Goal: Task Accomplishment & Management: Manage account settings

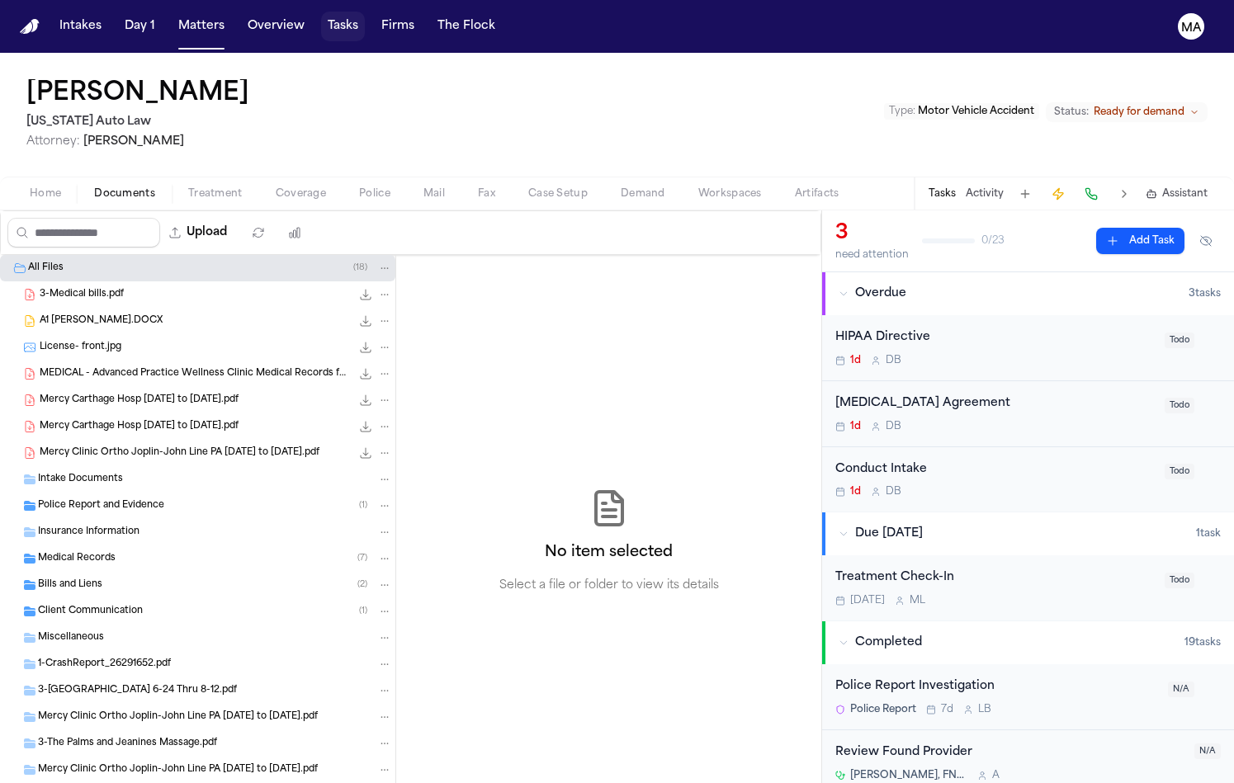
click at [321, 18] on button "Tasks" at bounding box center [343, 27] width 44 height 30
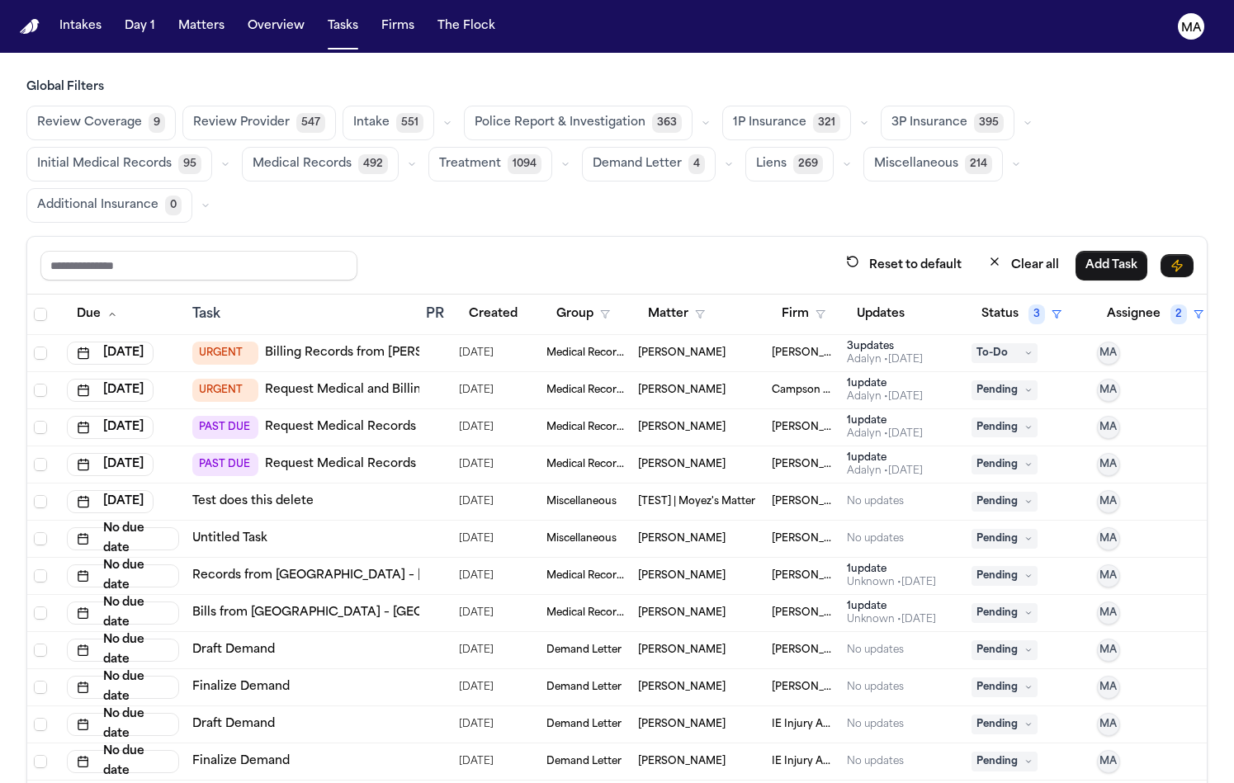
click at [682, 156] on span "Demand Letter" at bounding box center [637, 164] width 89 height 17
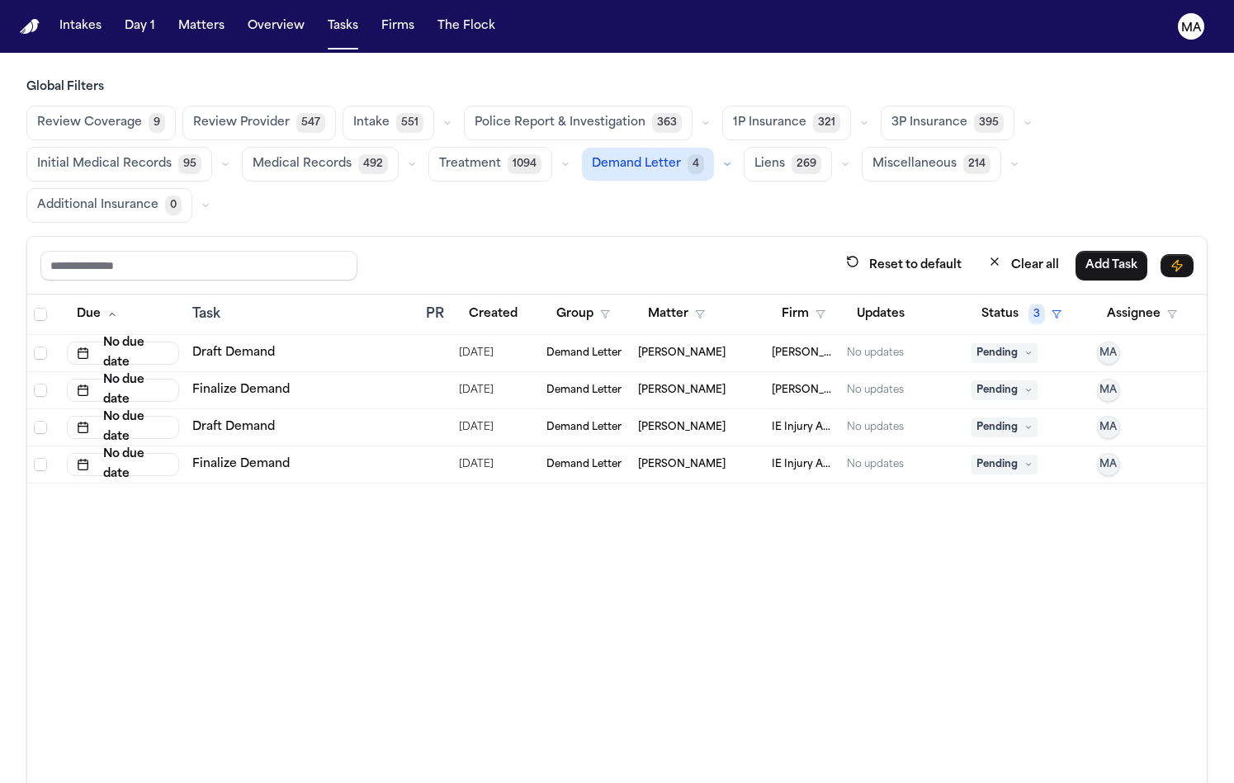
click at [468, 432] on div "Due Task PR Created Group Matter Firm Updates Status 3 Assignee No due date Dra…" at bounding box center [617, 596] width 1180 height 602
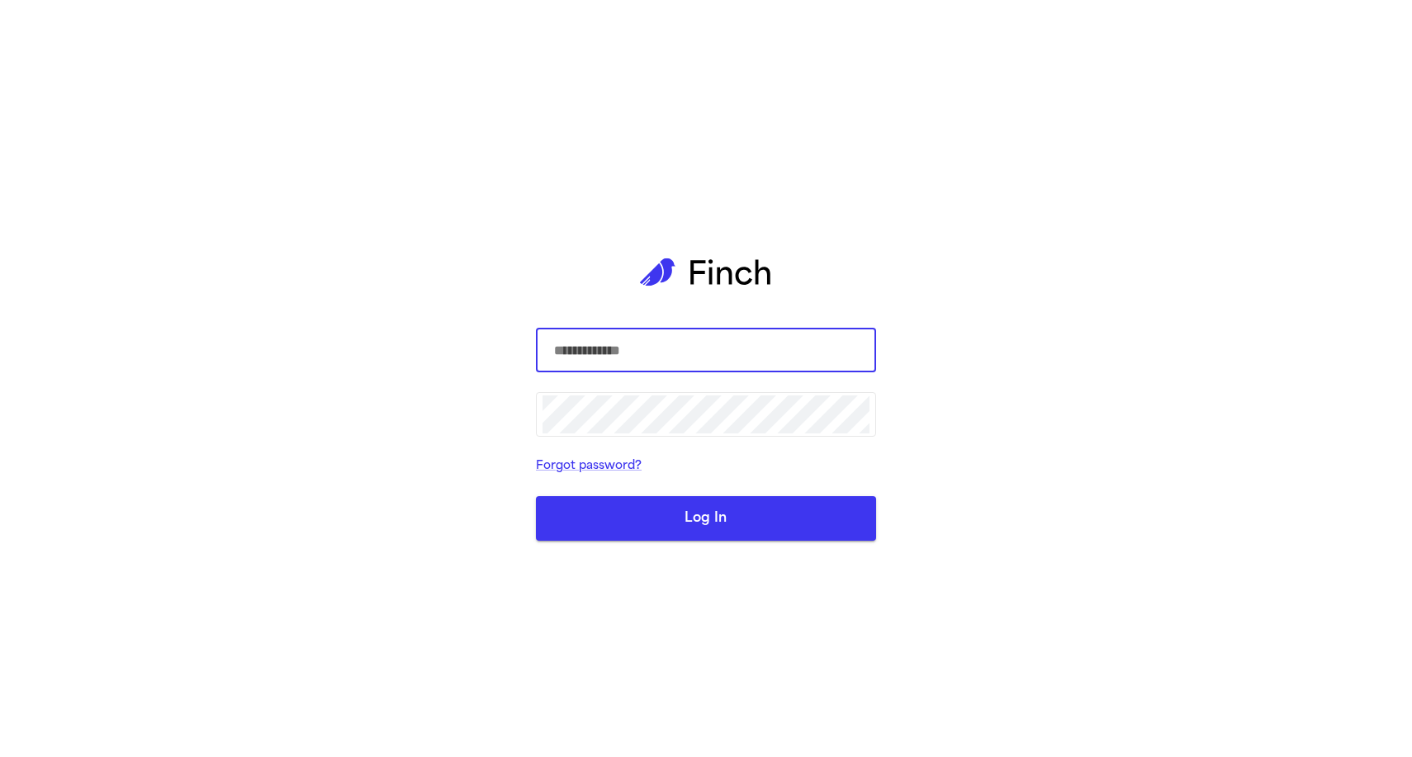
type input "**********"
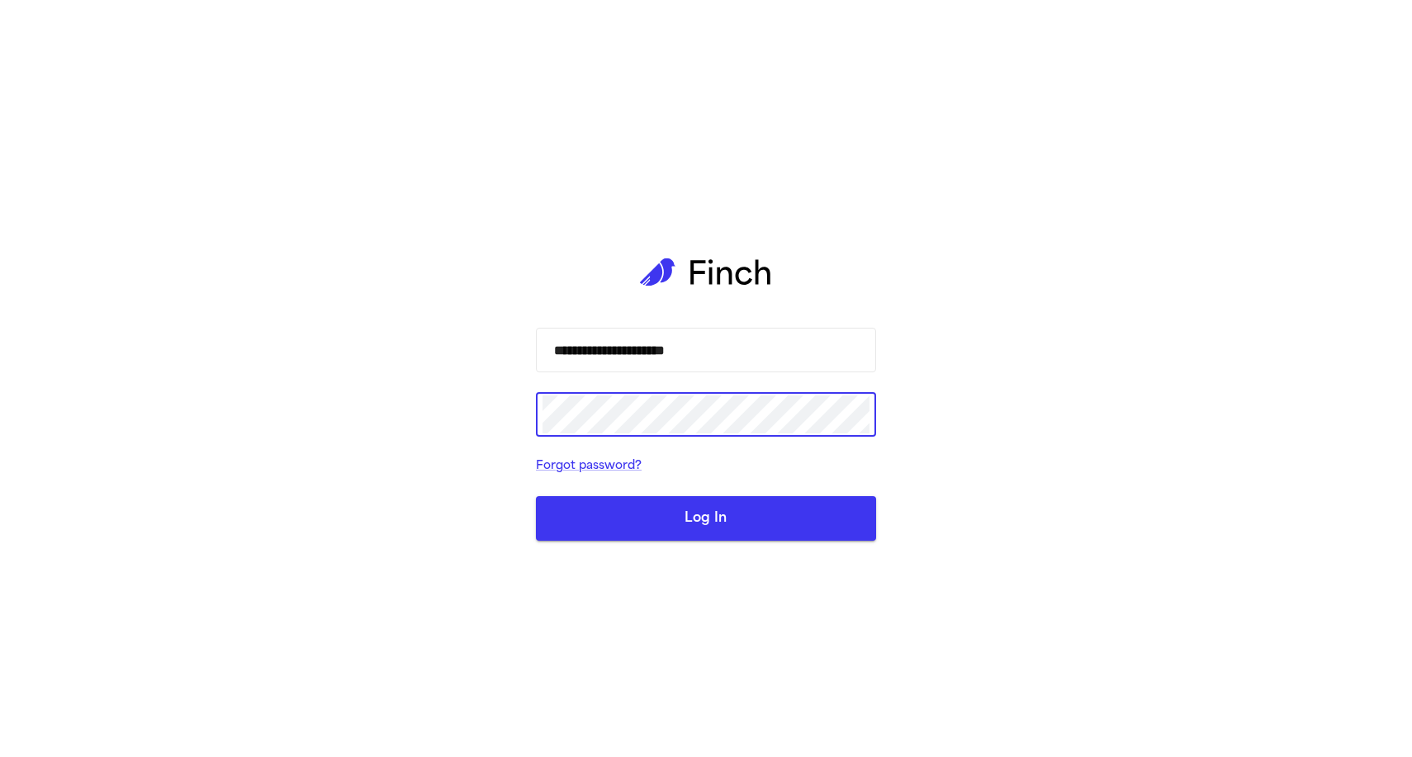
click at [689, 523] on button "Log In" at bounding box center [706, 518] width 340 height 45
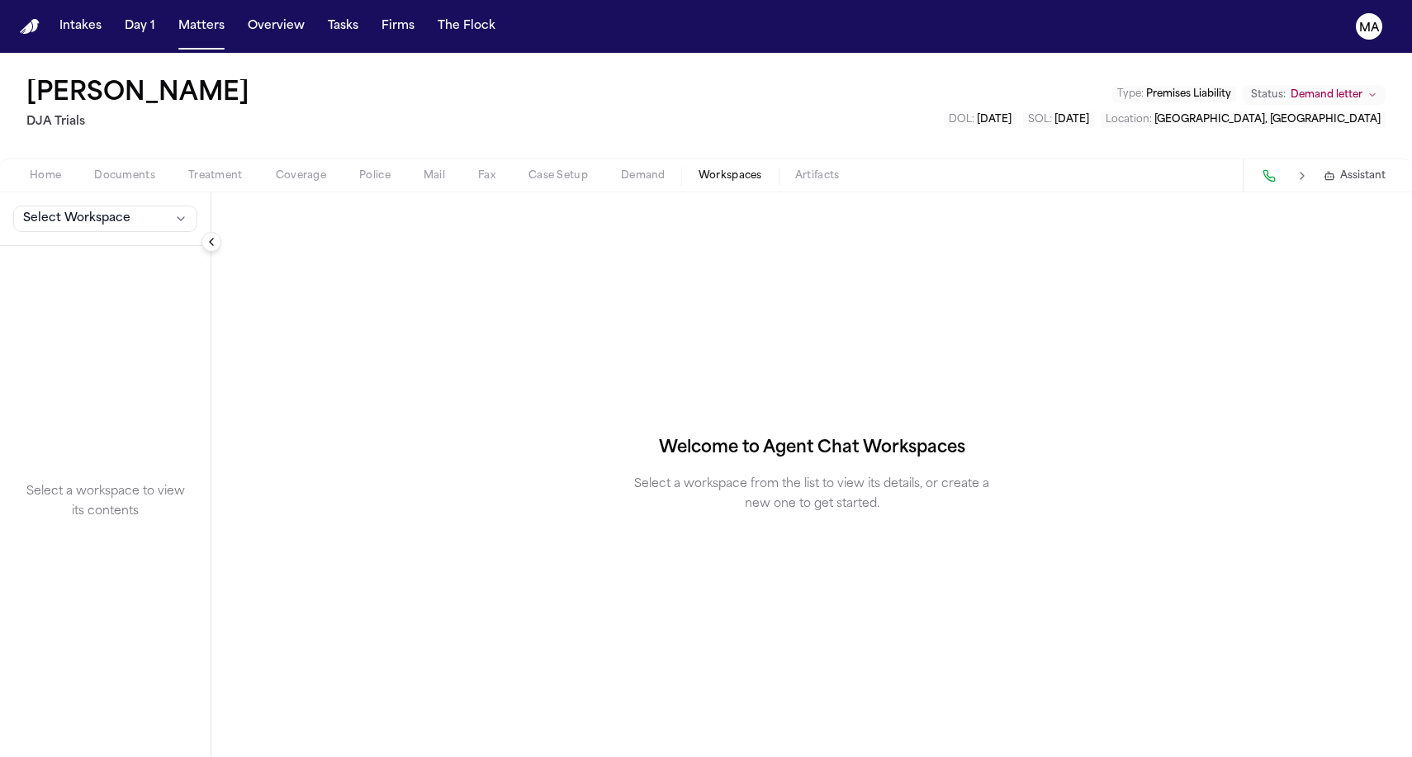
click at [232, 53] on div "[PERSON_NAME] DJA Trials Type : Premises Liability Status: Demand letter DOL : …" at bounding box center [706, 106] width 1412 height 106
click at [172, 12] on button "Matters" at bounding box center [201, 27] width 59 height 30
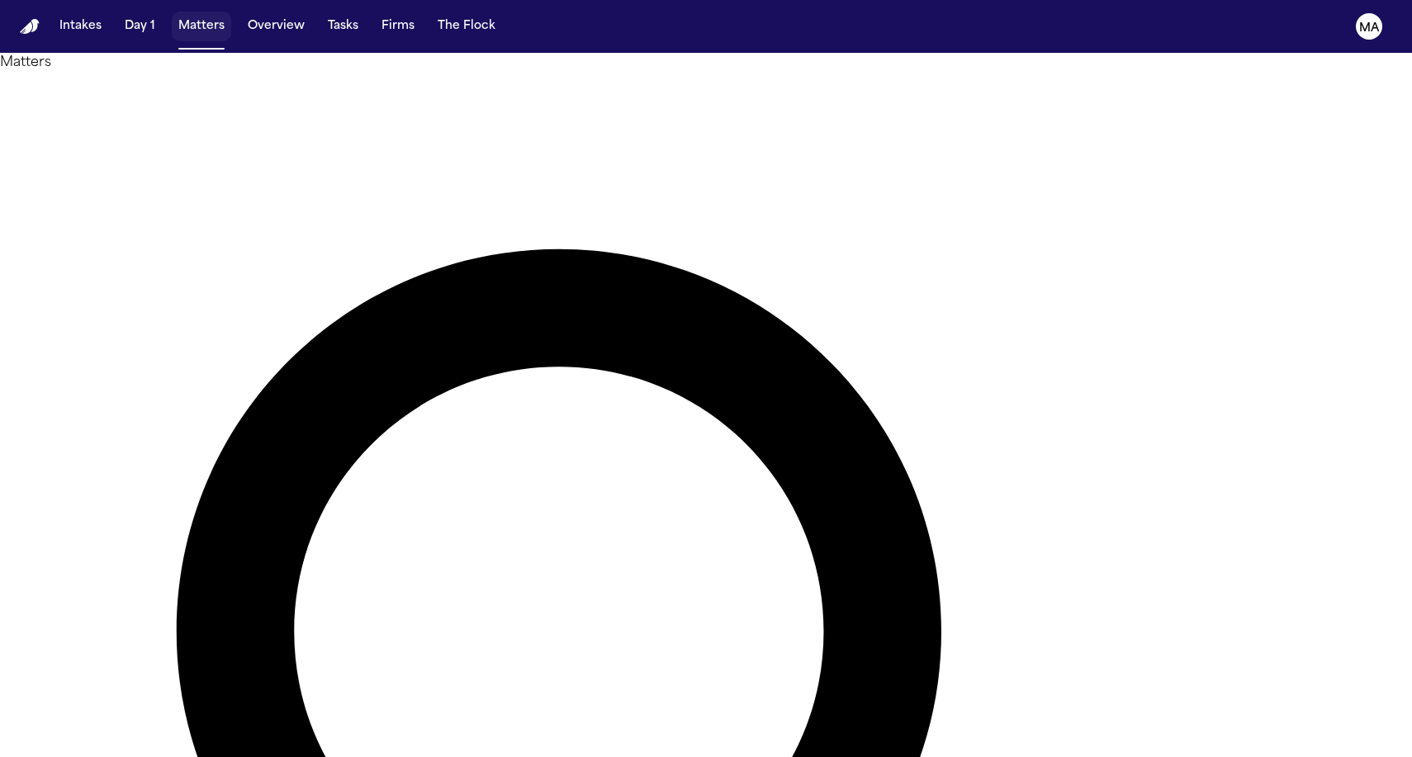
click at [172, 21] on button "Matters" at bounding box center [201, 27] width 59 height 30
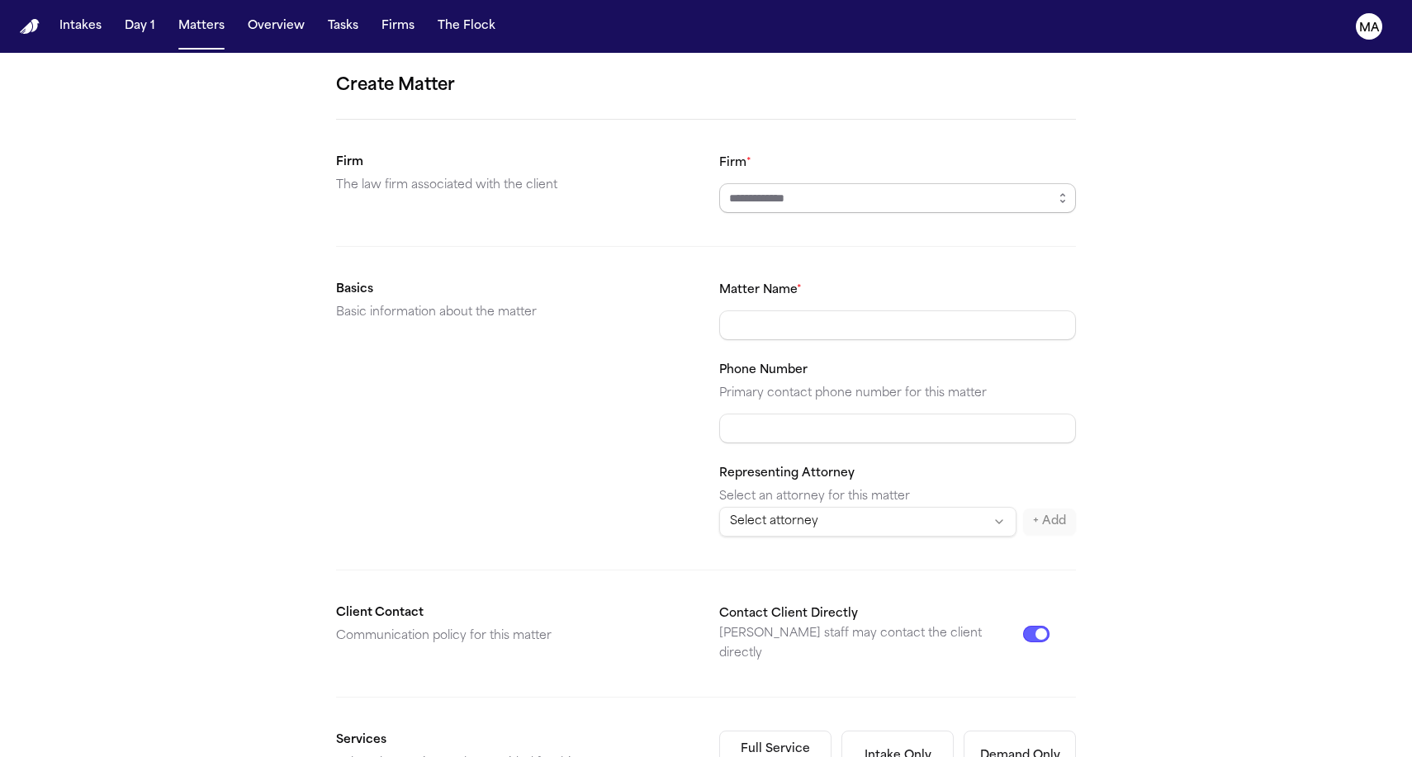
click at [779, 183] on input "Firm *" at bounding box center [897, 198] width 357 height 30
type input "**********"
click at [1014, 568] on div "**********" at bounding box center [706, 624] width 1412 height 1142
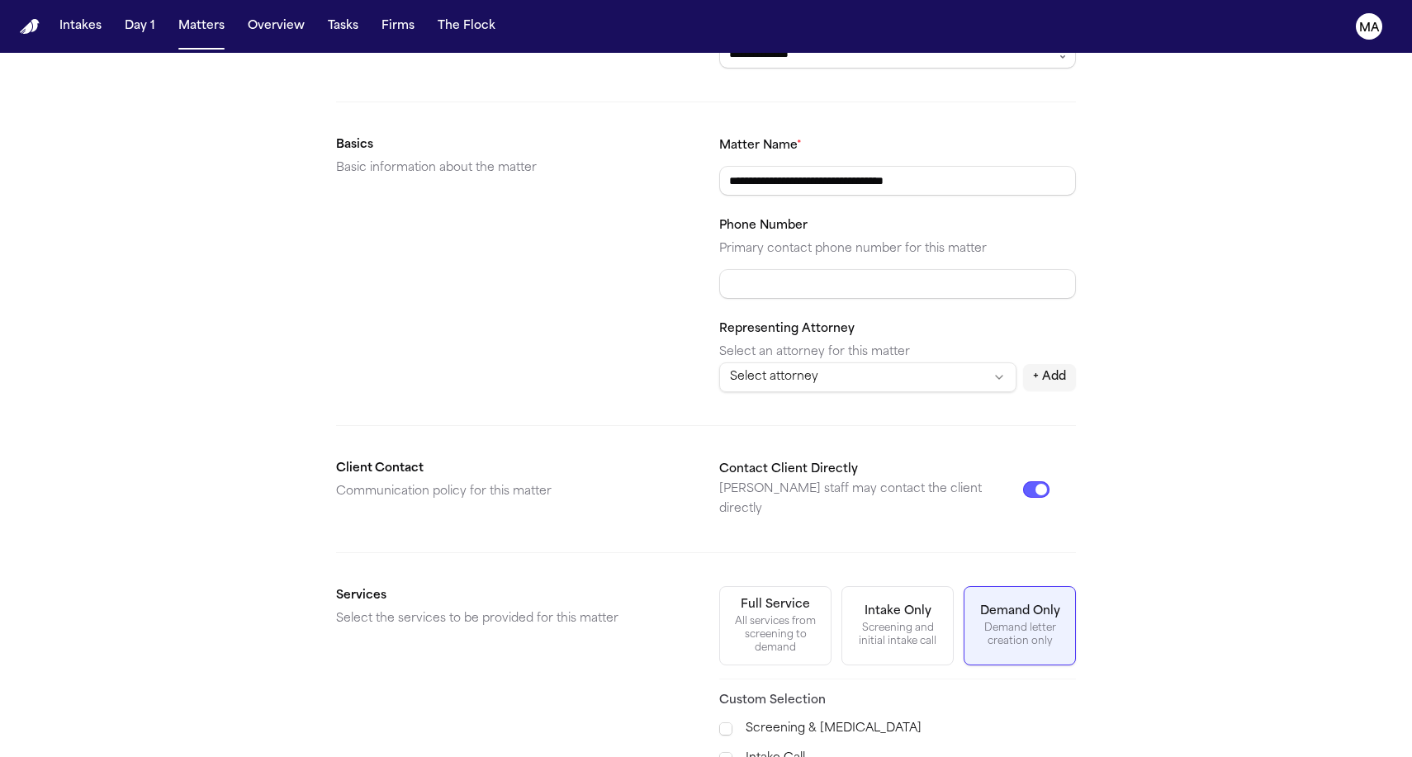
scroll to position [148, 0]
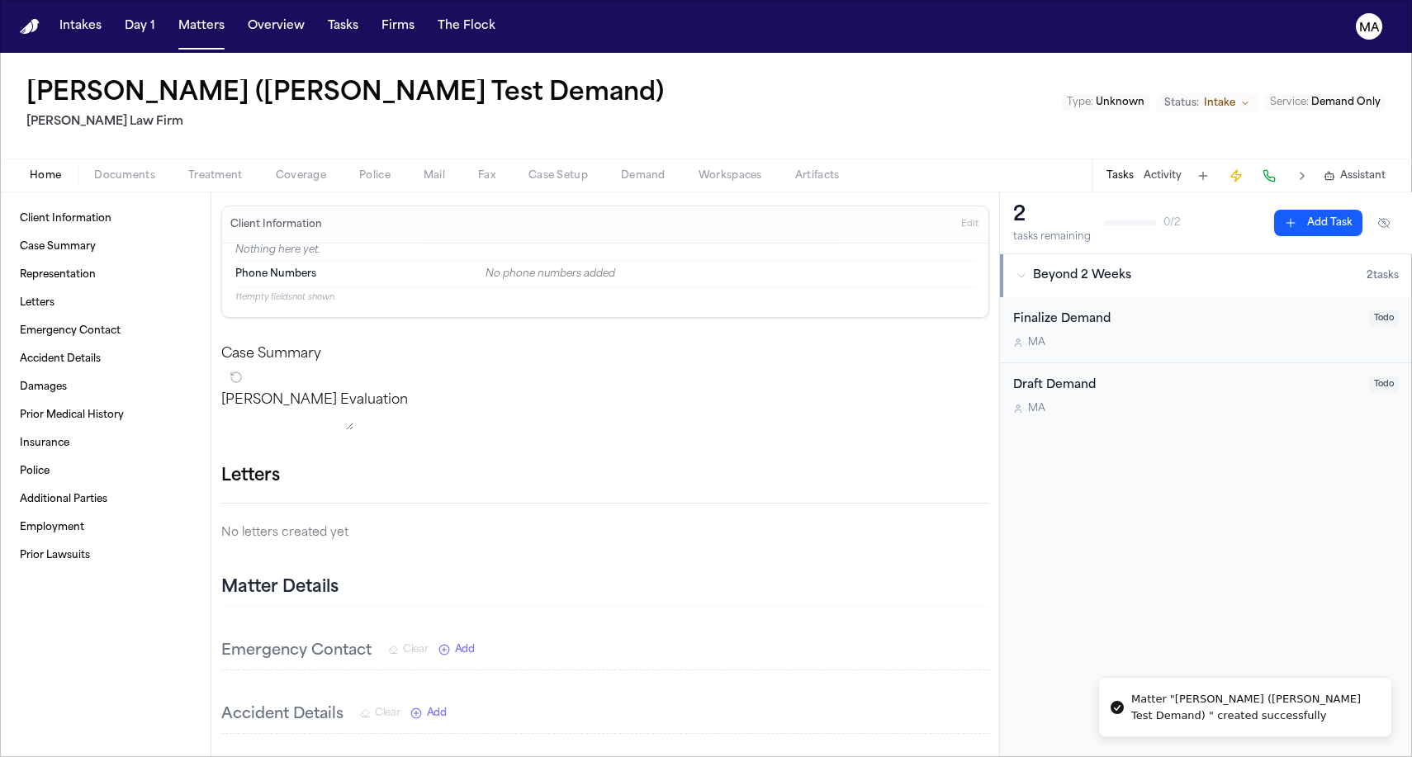
click at [94, 169] on span "Documents" at bounding box center [124, 175] width 61 height 13
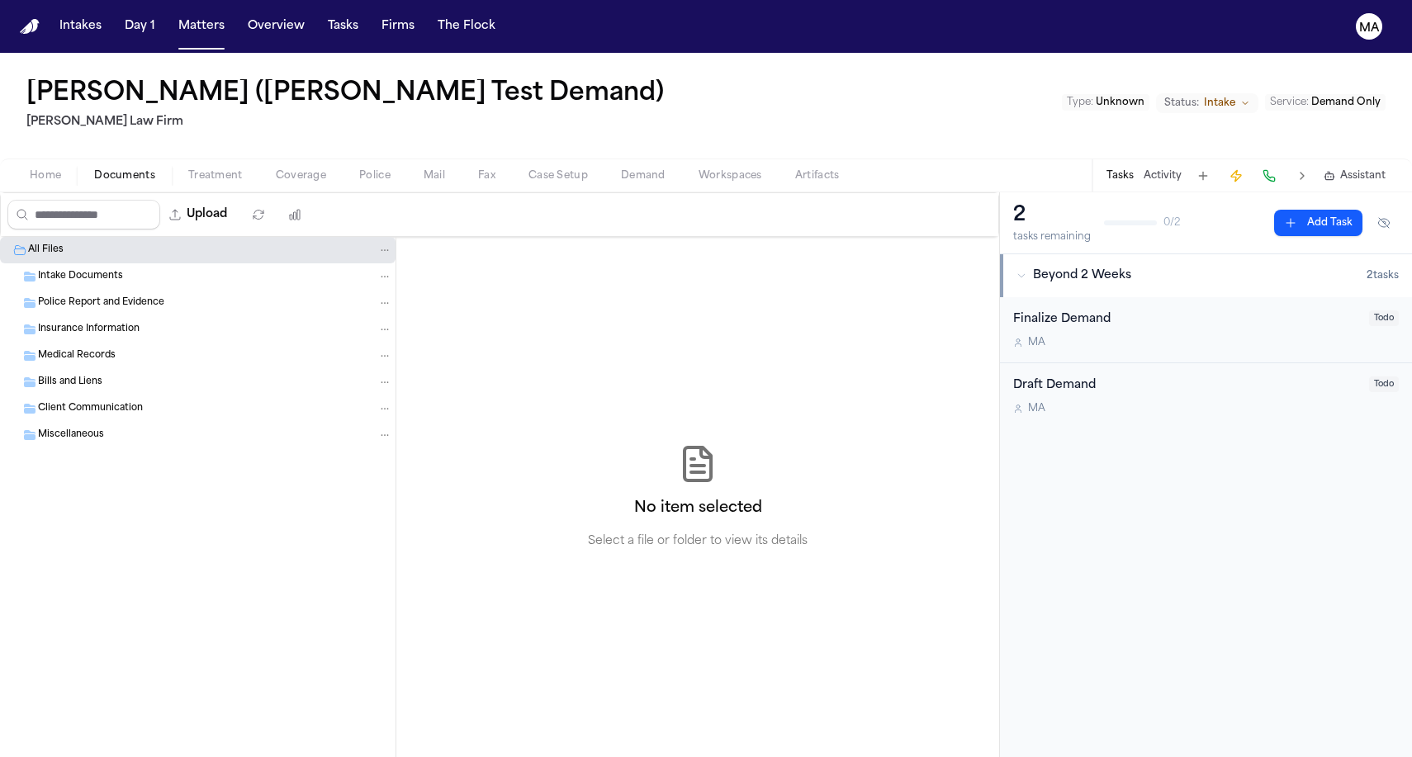
click at [396, 388] on div "No item selected Select a file or folder to view its details" at bounding box center [697, 497] width 603 height 520
click at [166, 200] on button "Upload" at bounding box center [198, 215] width 77 height 30
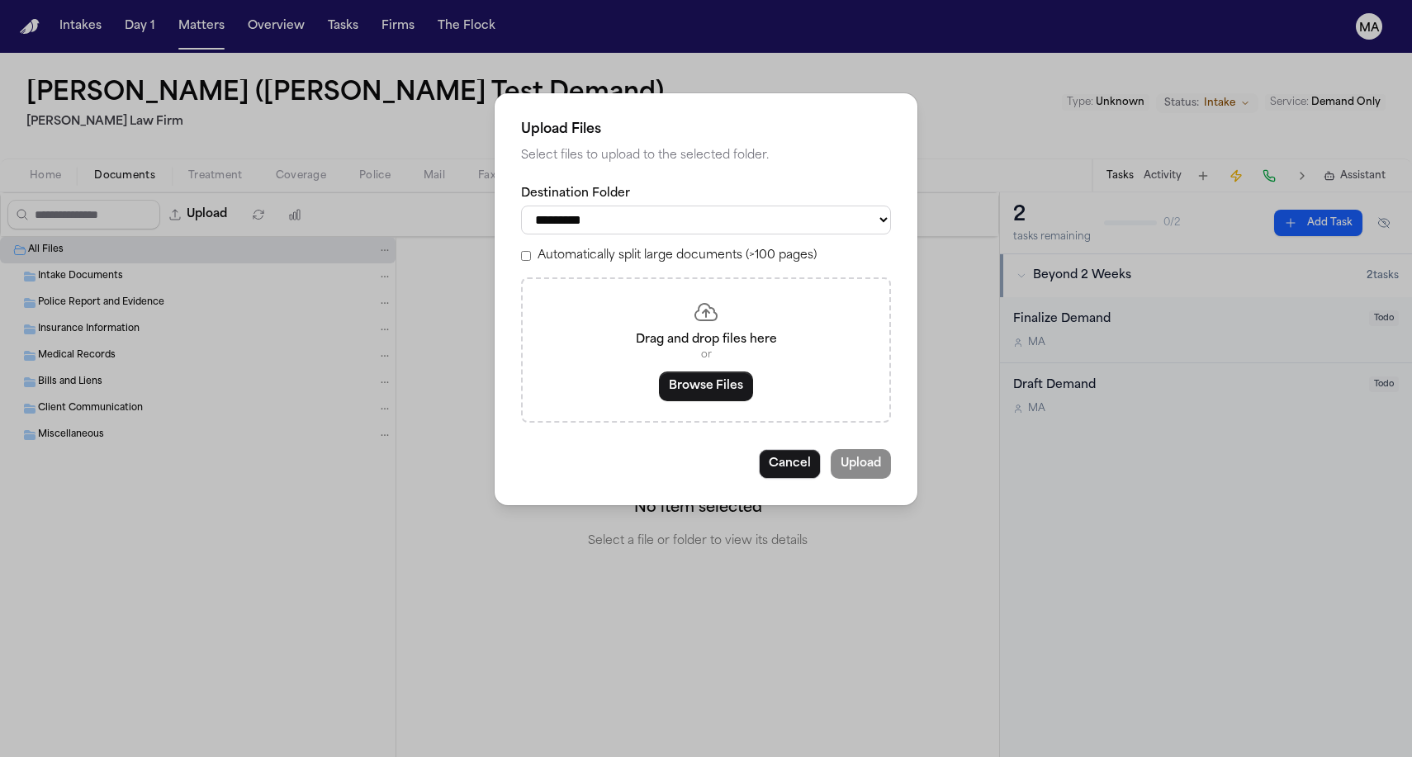
click at [712, 305] on div "Drag and drop files here or Browse Files" at bounding box center [706, 349] width 370 height 145
click at [712, 371] on button "Browse Files" at bounding box center [706, 386] width 94 height 30
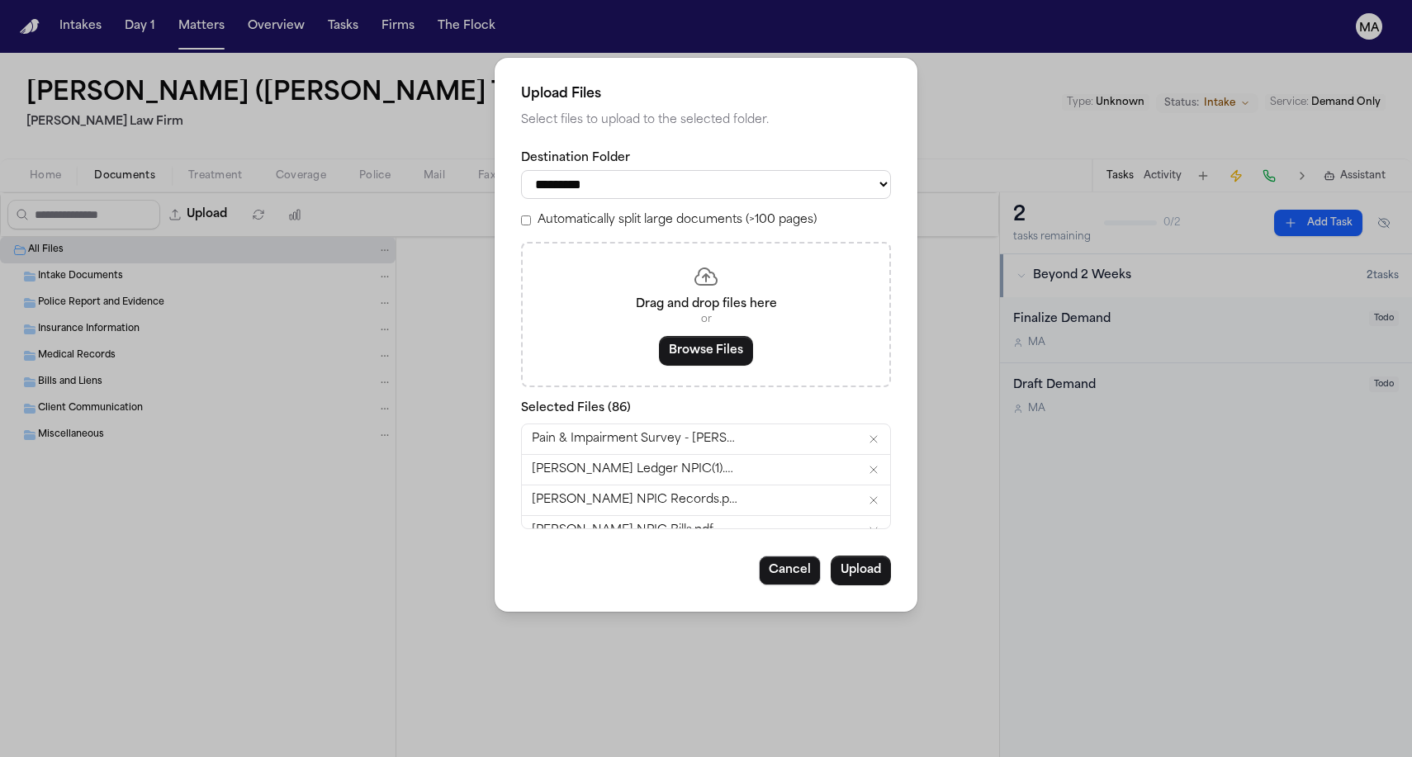
click at [632, 212] on label "Automatically split large documents (>100 pages)" at bounding box center [676, 220] width 279 height 17
click at [830, 556] on button "Upload" at bounding box center [860, 571] width 60 height 30
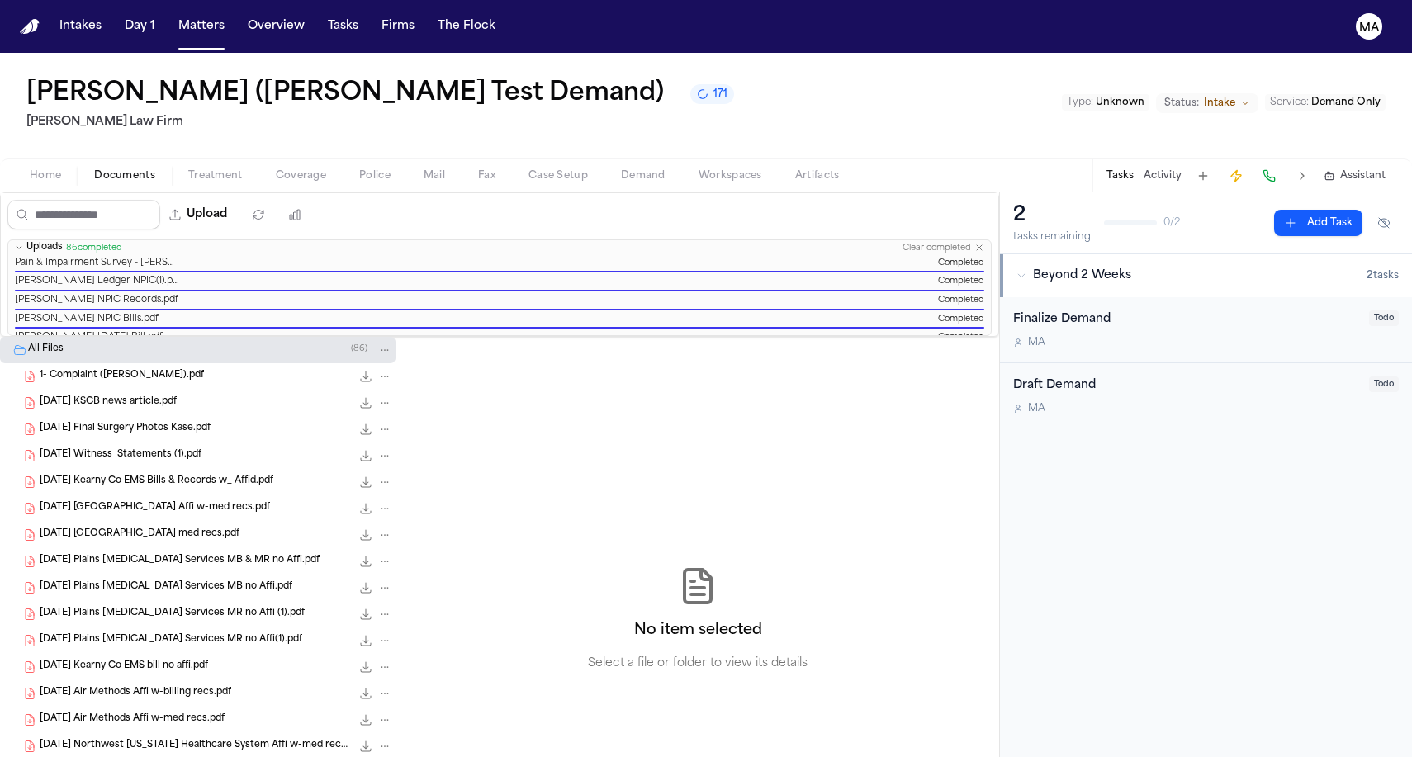
click at [396, 403] on div "No item selected Select a file or folder to view its details" at bounding box center [697, 619] width 603 height 565
click at [172, 17] on button "Matters" at bounding box center [201, 27] width 59 height 30
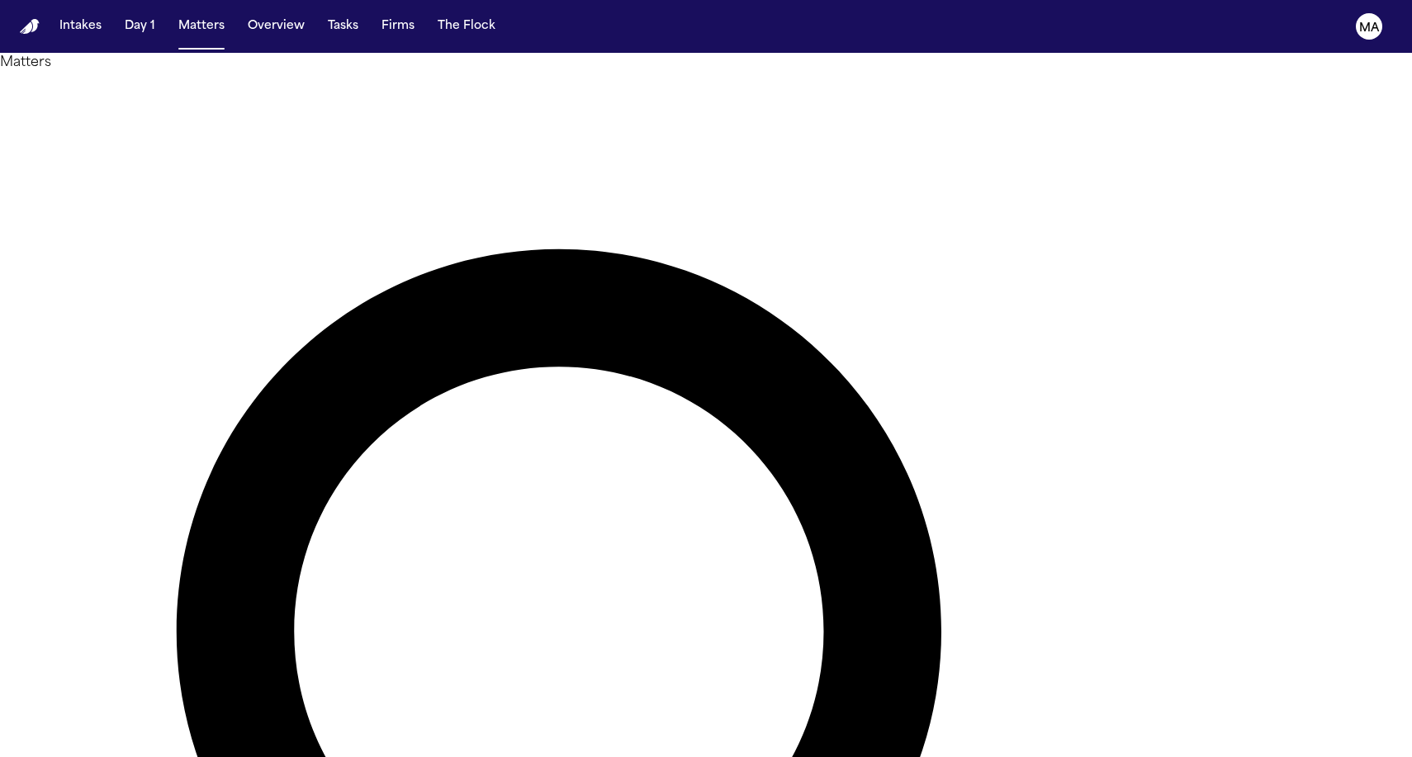
drag, startPoint x: 924, startPoint y: 88, endPoint x: 244, endPoint y: 193, distance: 687.5
click at [244, 193] on main "Matters ******** Overview Add Matter Client Name Firm Name Phone Number Preferr…" at bounding box center [706, 405] width 1412 height 704
type input "*******"
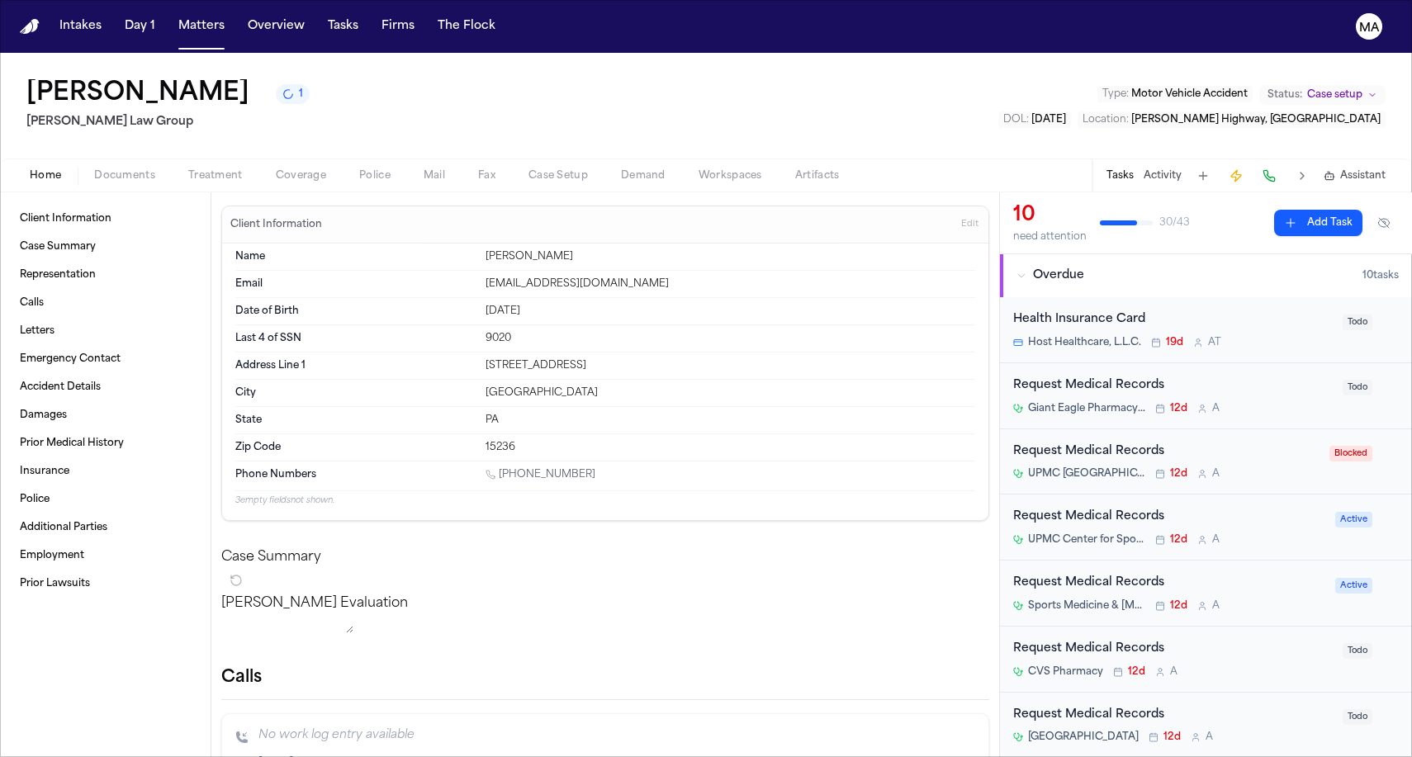
click at [418, 594] on div "[PERSON_NAME] Evaluation * ​" at bounding box center [605, 617] width 768 height 46
click at [94, 169] on span "Documents" at bounding box center [124, 175] width 61 height 13
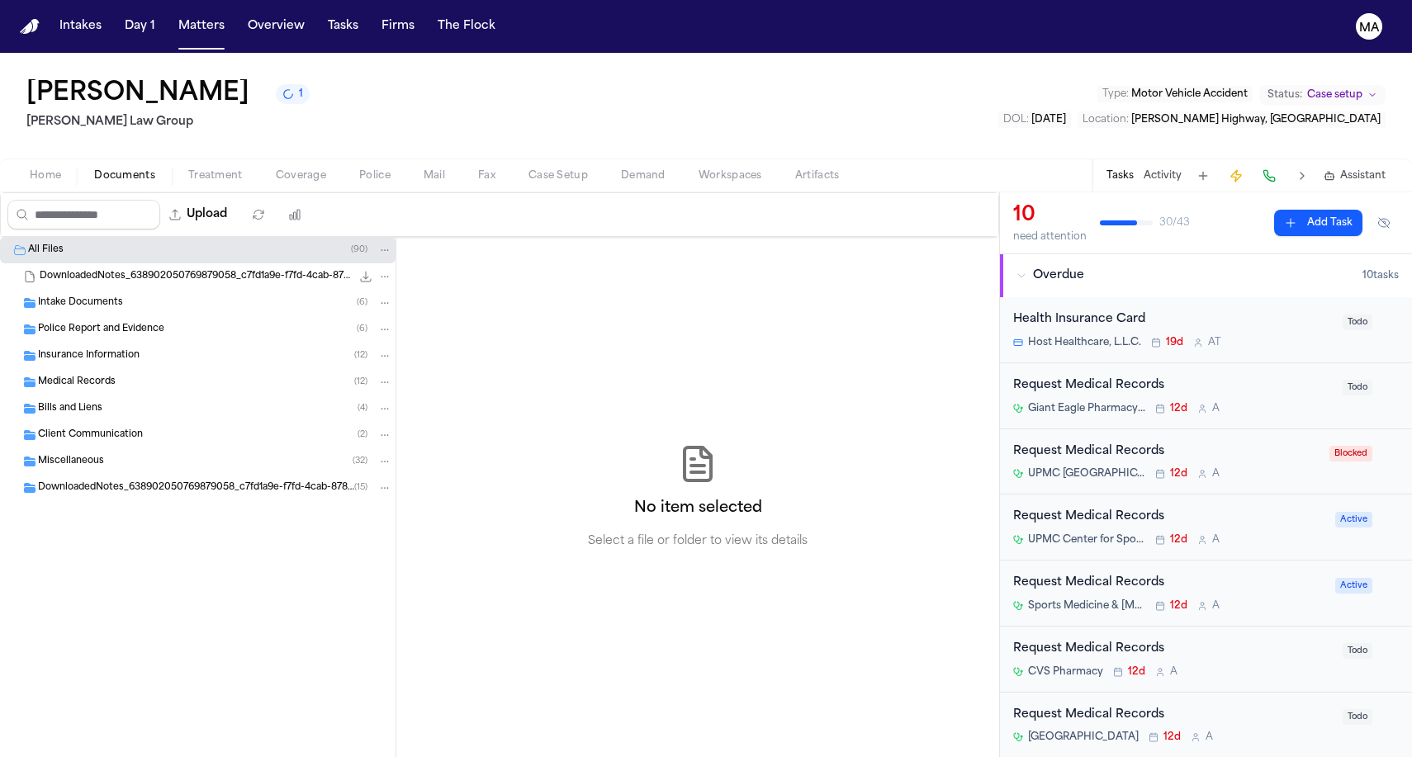
click at [113, 454] on div "Miscellaneous ( 32 )" at bounding box center [215, 461] width 354 height 15
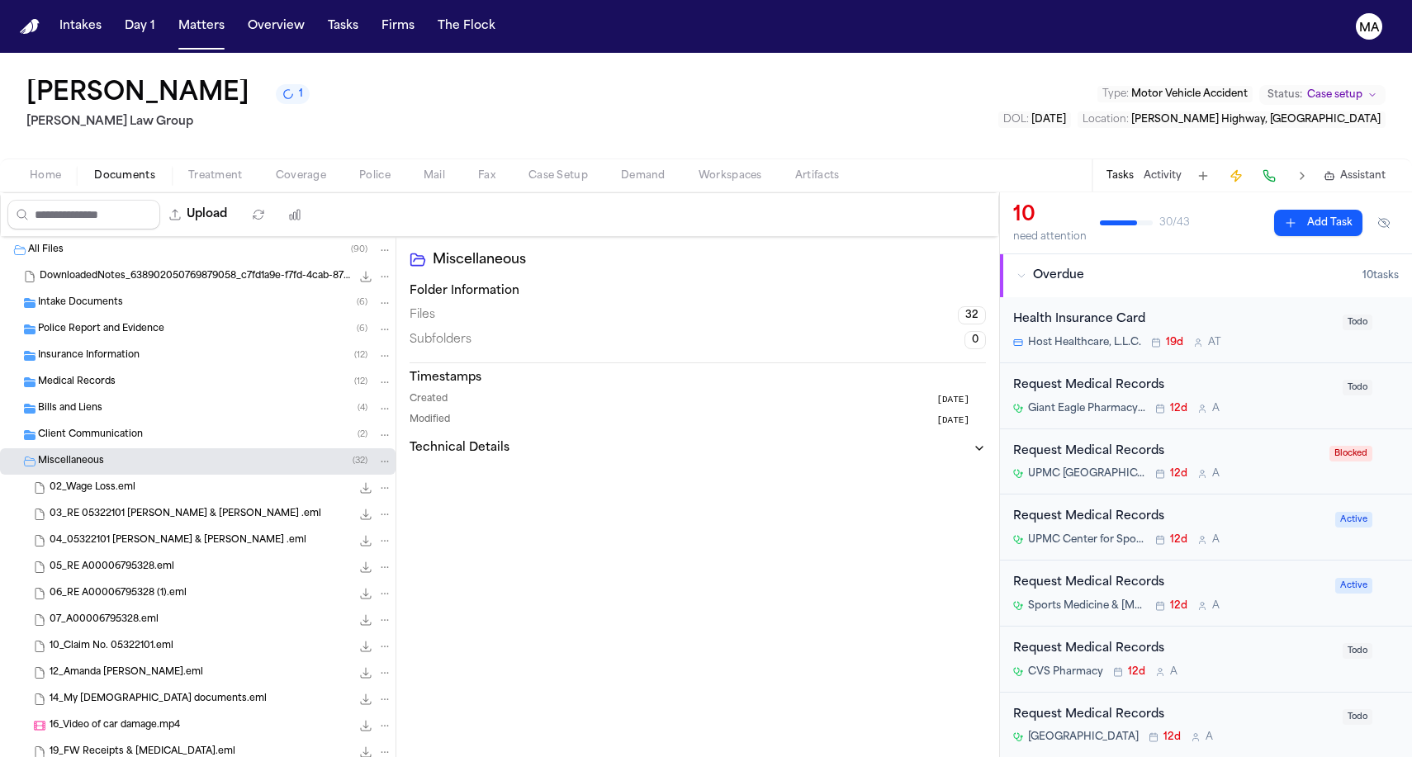
click at [112, 454] on div "Miscellaneous ( 32 )" at bounding box center [215, 461] width 354 height 15
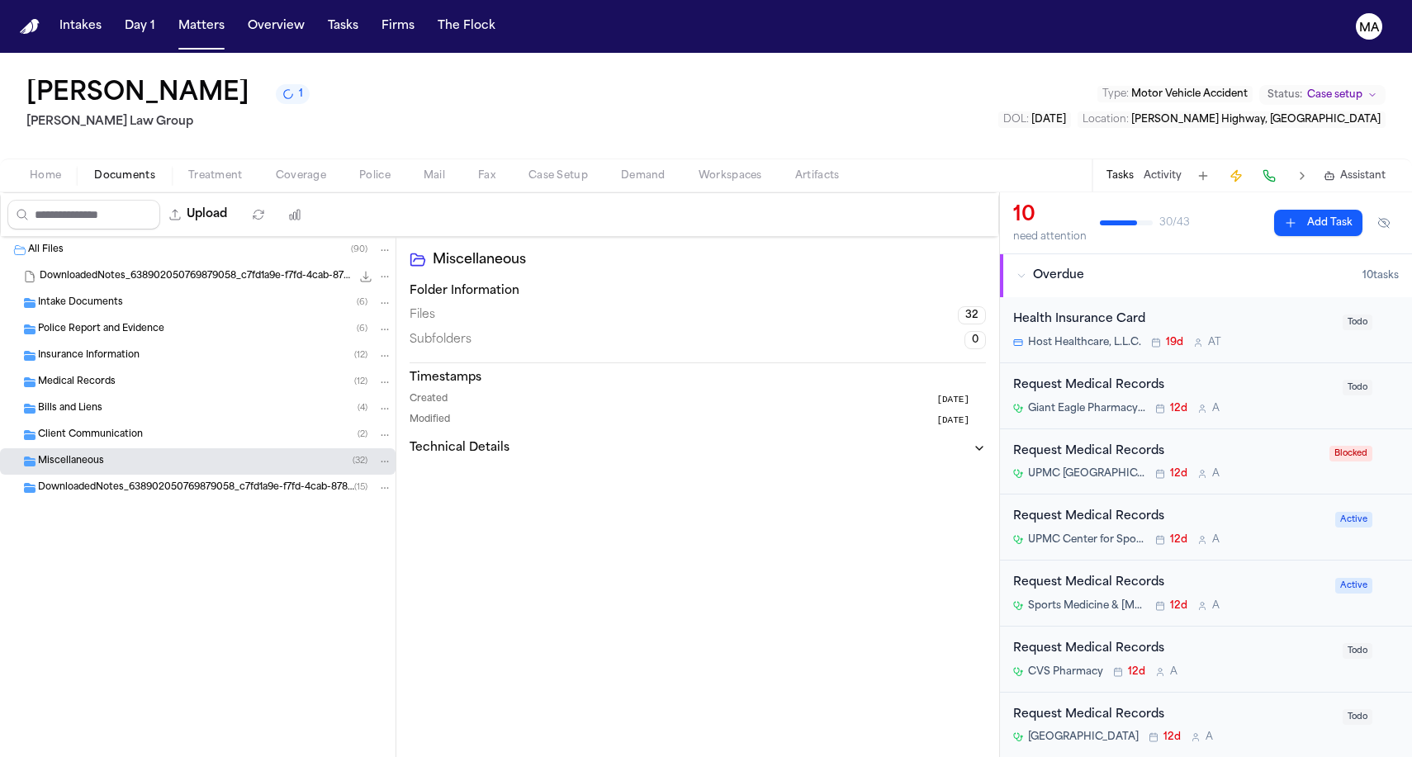
click at [100, 428] on span "Client Communication" at bounding box center [90, 435] width 105 height 14
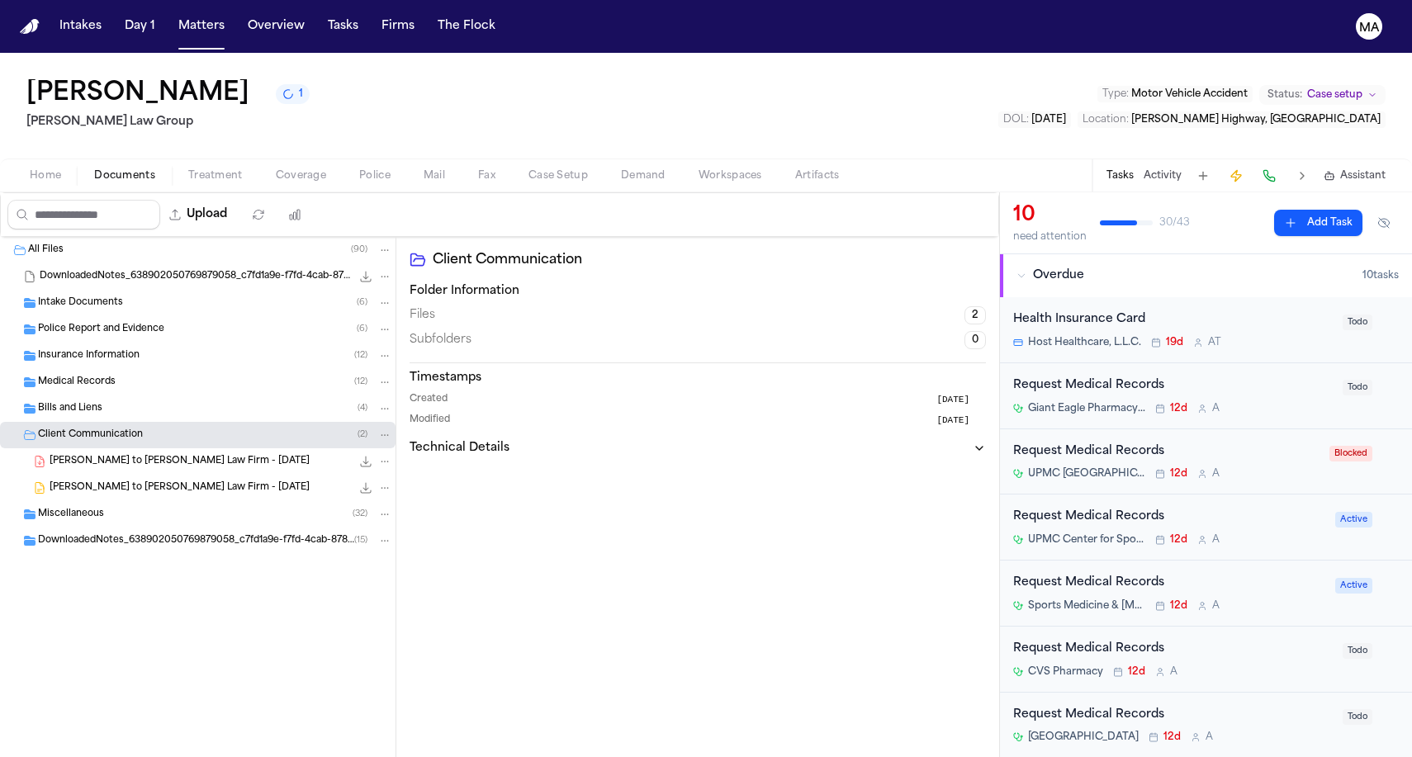
click at [100, 428] on span "Client Communication" at bounding box center [90, 435] width 105 height 14
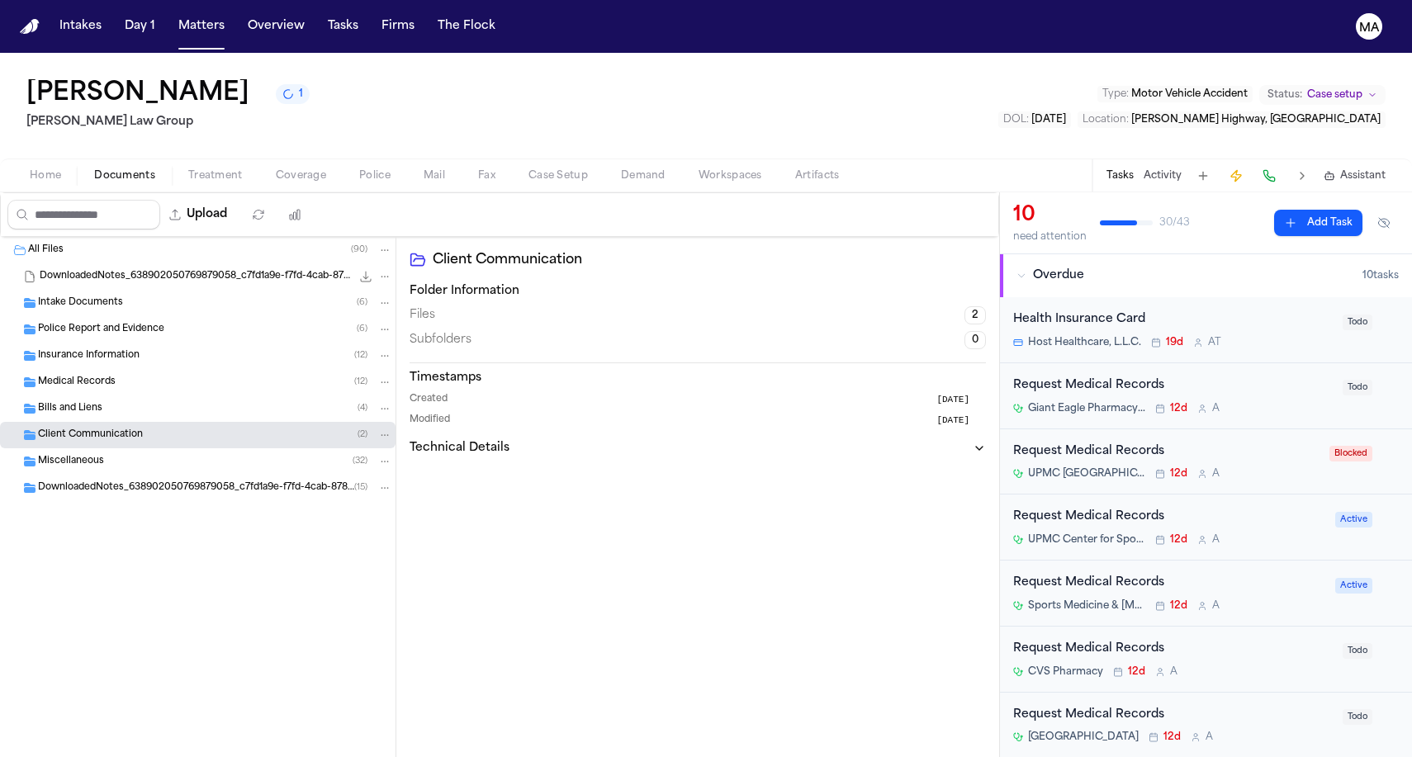
click at [99, 428] on span "Client Communication" at bounding box center [90, 435] width 105 height 14
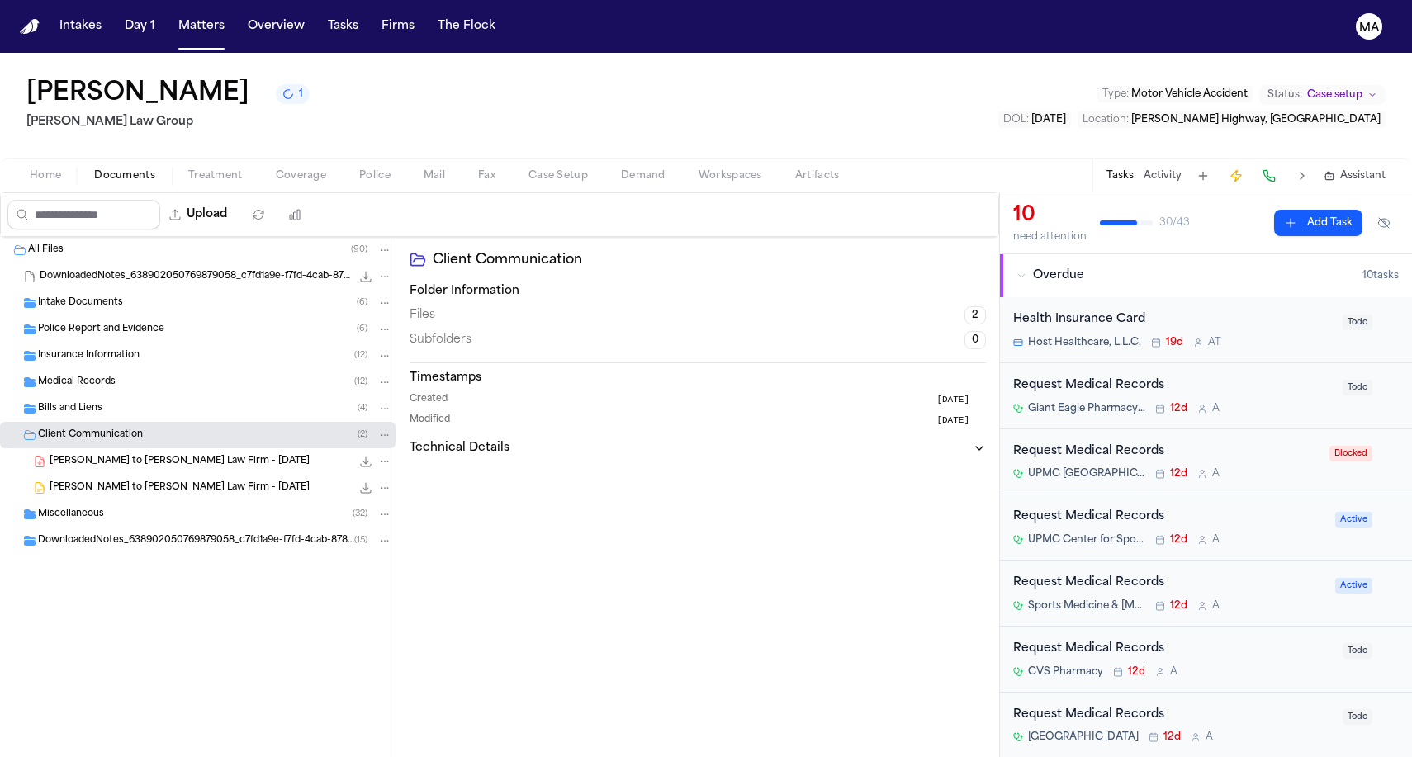
click at [113, 455] on span "[PERSON_NAME] to [PERSON_NAME] Law Firm - [DATE]" at bounding box center [180, 462] width 260 height 14
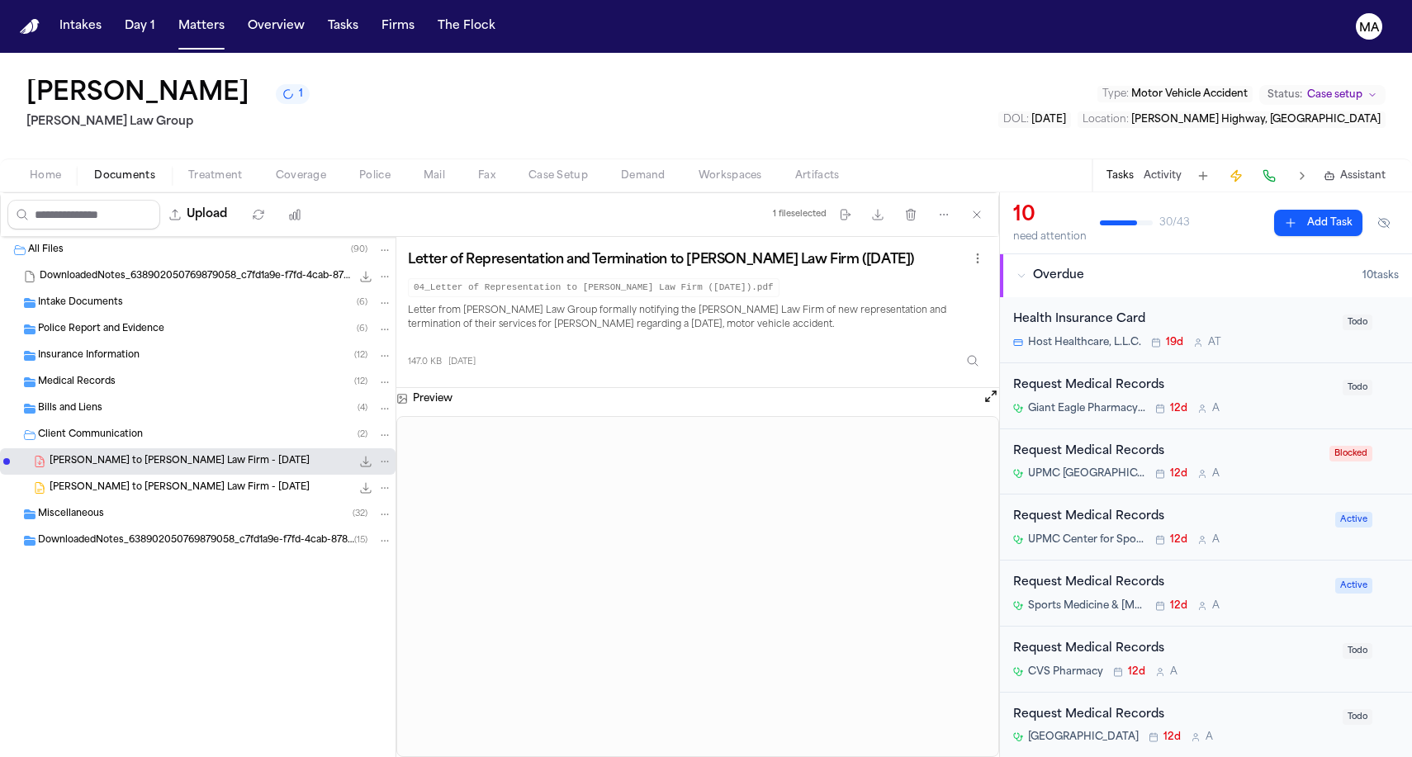
click at [72, 402] on span "Bills and Liens" at bounding box center [70, 409] width 64 height 14
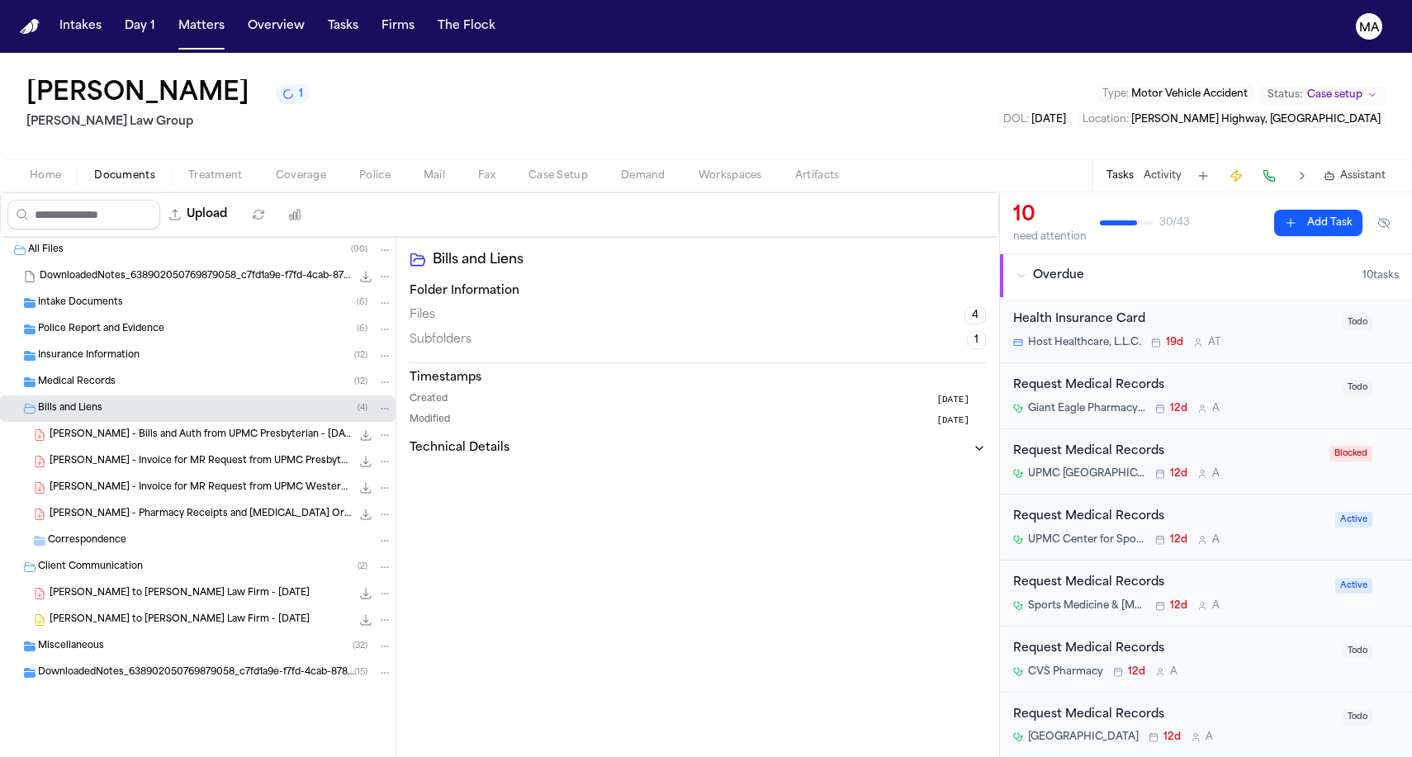
click at [85, 376] on span "Medical Records" at bounding box center [77, 383] width 78 height 14
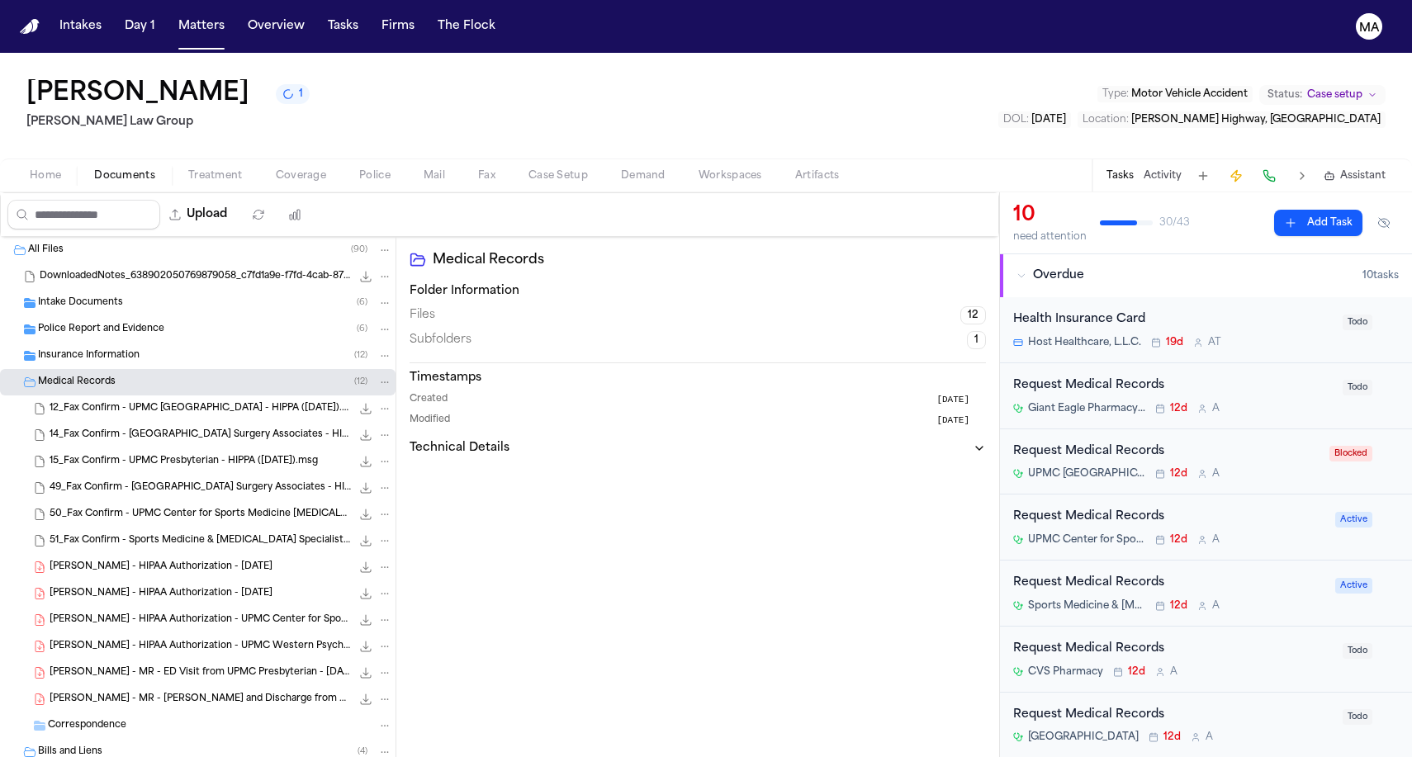
click at [93, 349] on span "Insurance Information" at bounding box center [89, 356] width 102 height 14
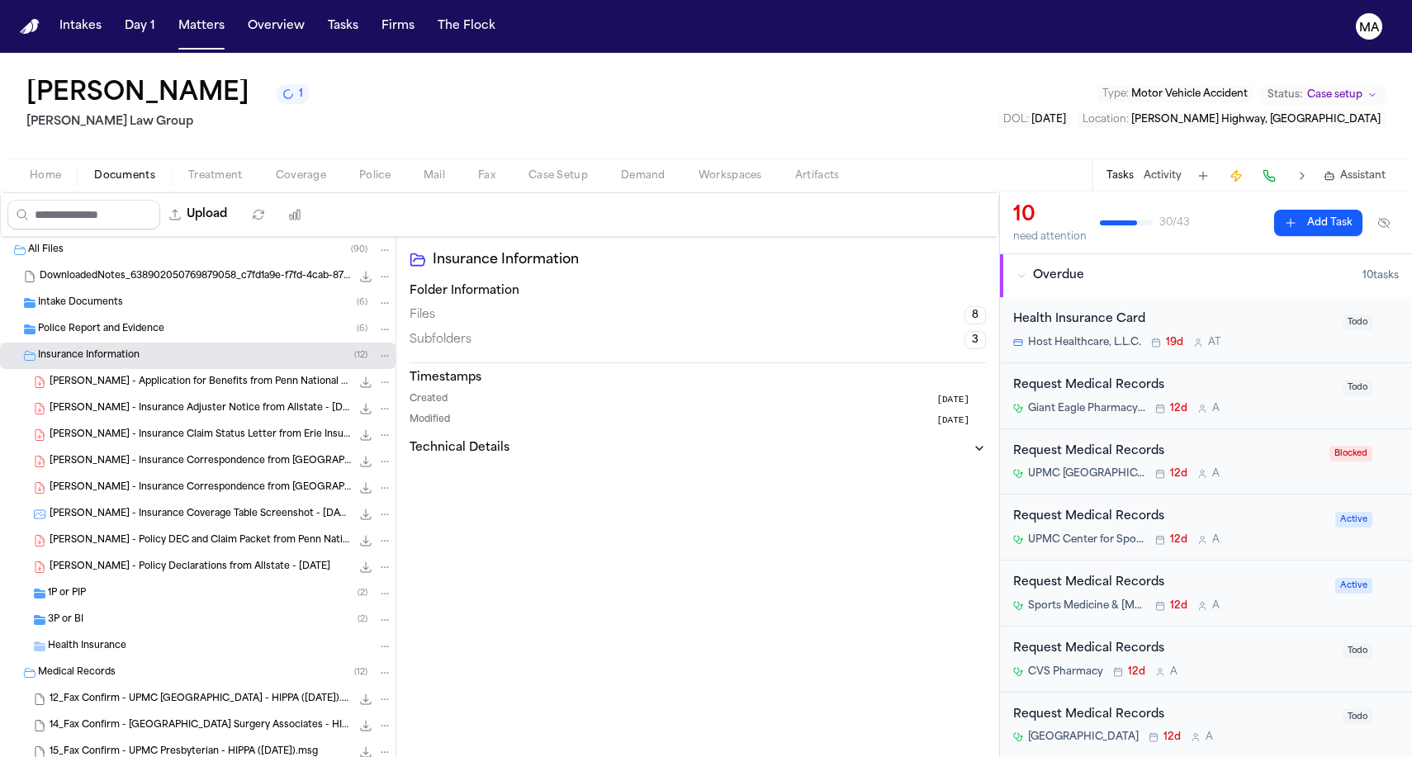
click at [99, 534] on span "[PERSON_NAME] - Policy DEC and Claim Packet from Penn National - [DATE]" at bounding box center [200, 541] width 301 height 14
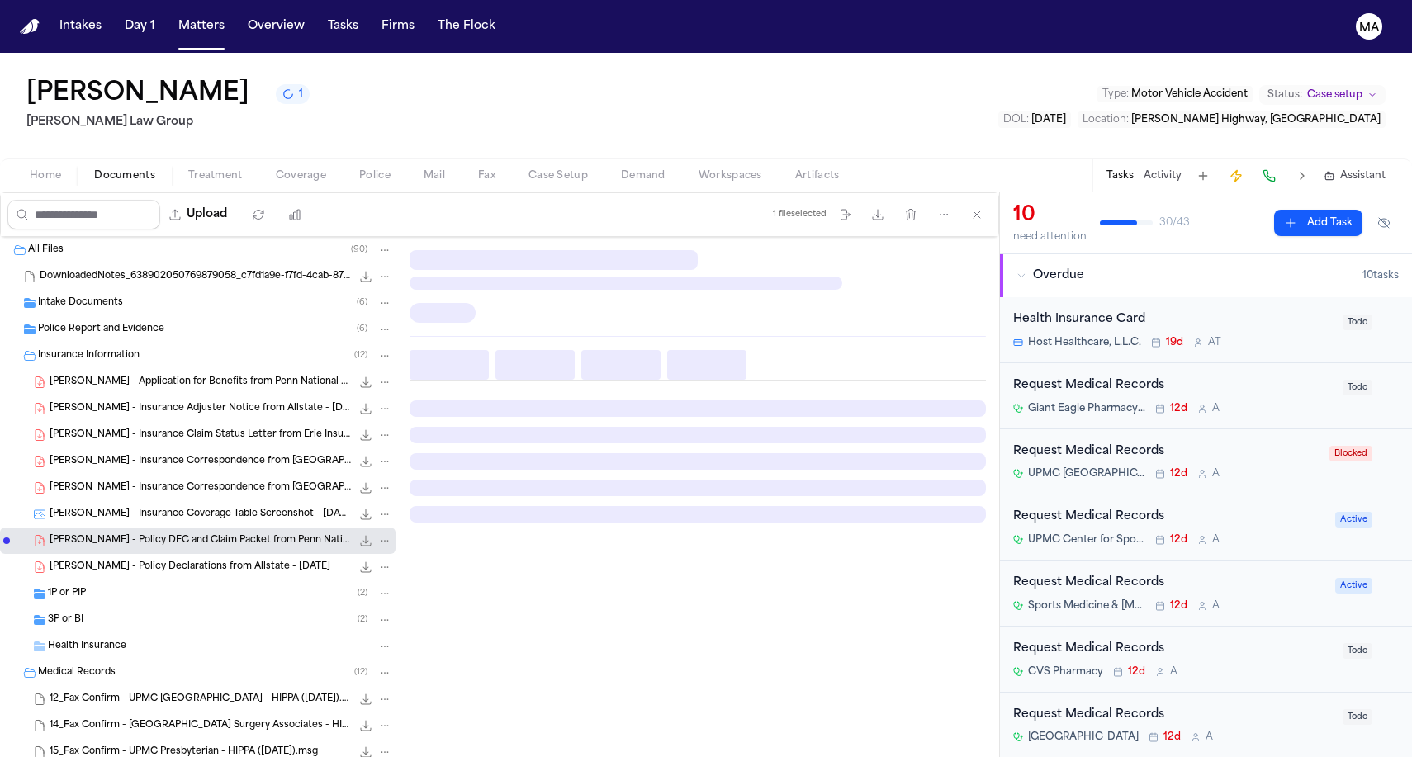
click at [106, 561] on span "[PERSON_NAME] - Policy Declarations from Allstate - [DATE]" at bounding box center [190, 568] width 281 height 14
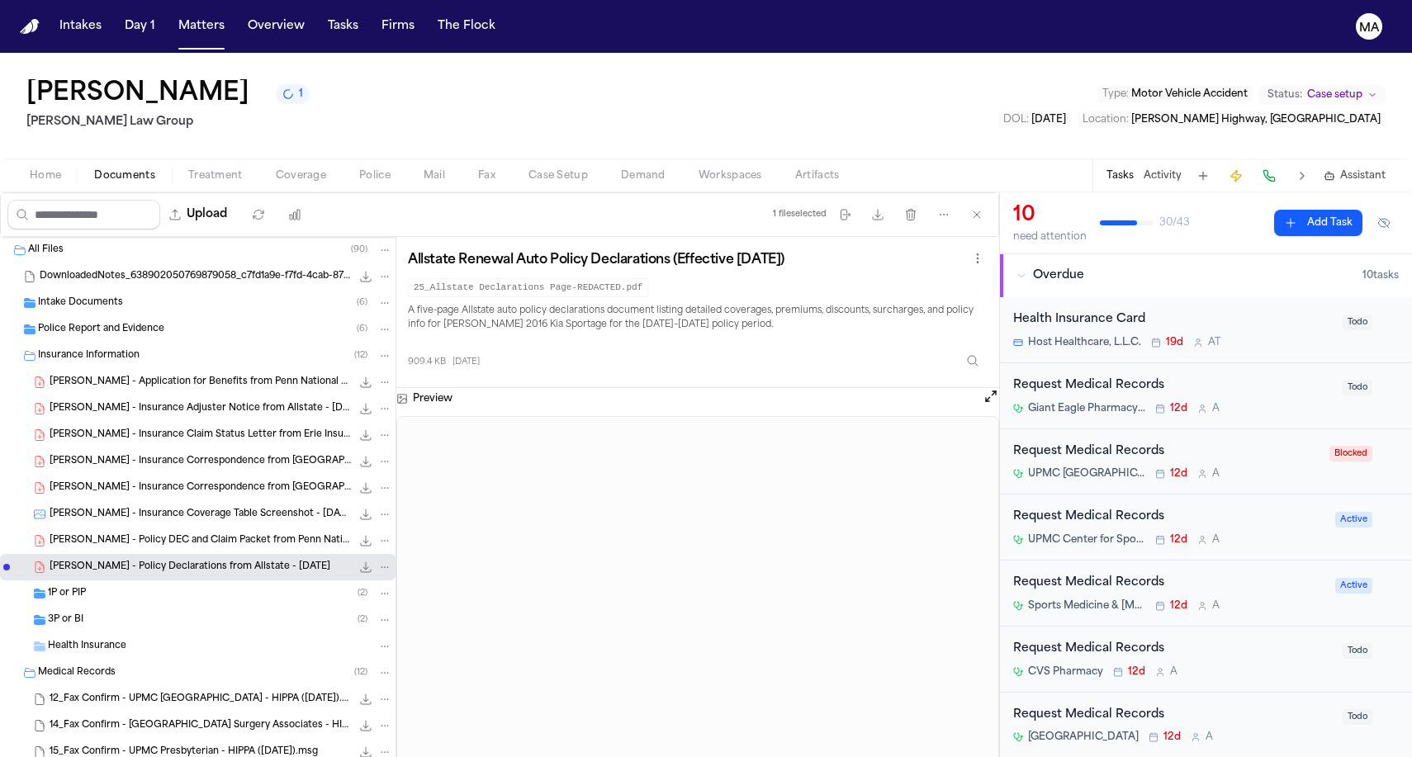
click at [188, 169] on span "Treatment" at bounding box center [215, 175] width 54 height 13
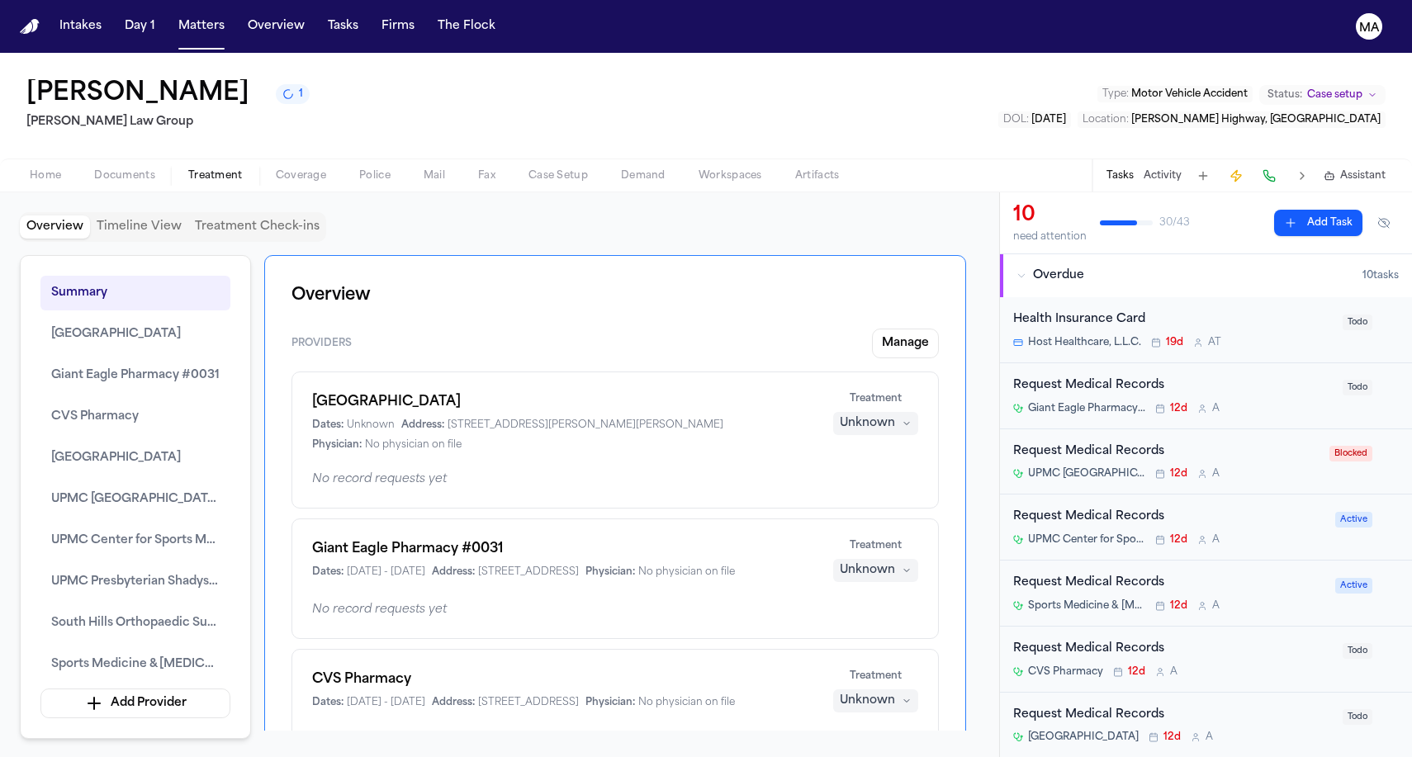
click at [1181, 169] on button "Activity" at bounding box center [1162, 175] width 38 height 13
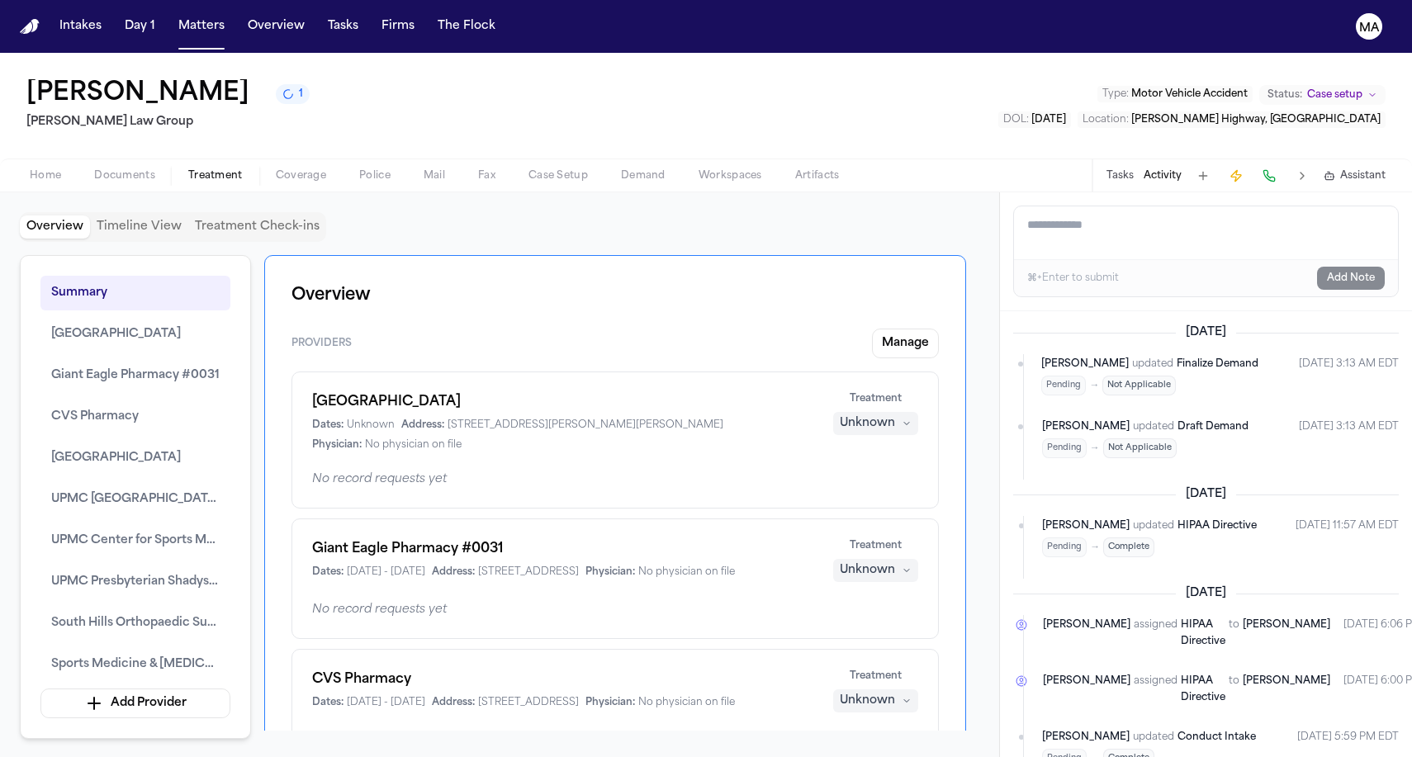
click at [1072, 272] on div "⌘+Enter to submit" at bounding box center [1073, 278] width 92 height 13
click at [1067, 206] on textarea "Add a note to this matter" at bounding box center [1206, 232] width 384 height 53
paste textarea "**********"
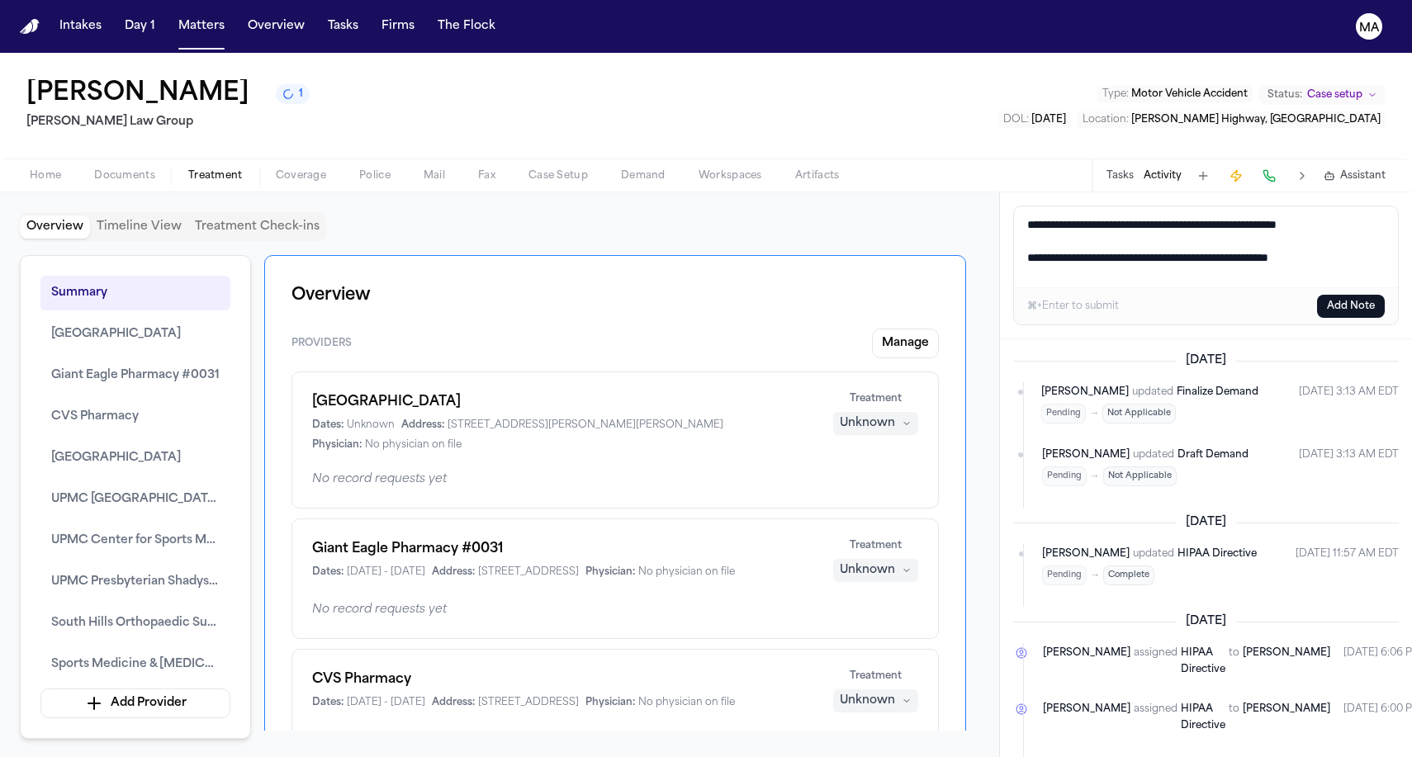
type textarea "**********"
click at [1360, 295] on button "Add Note" at bounding box center [1351, 306] width 68 height 23
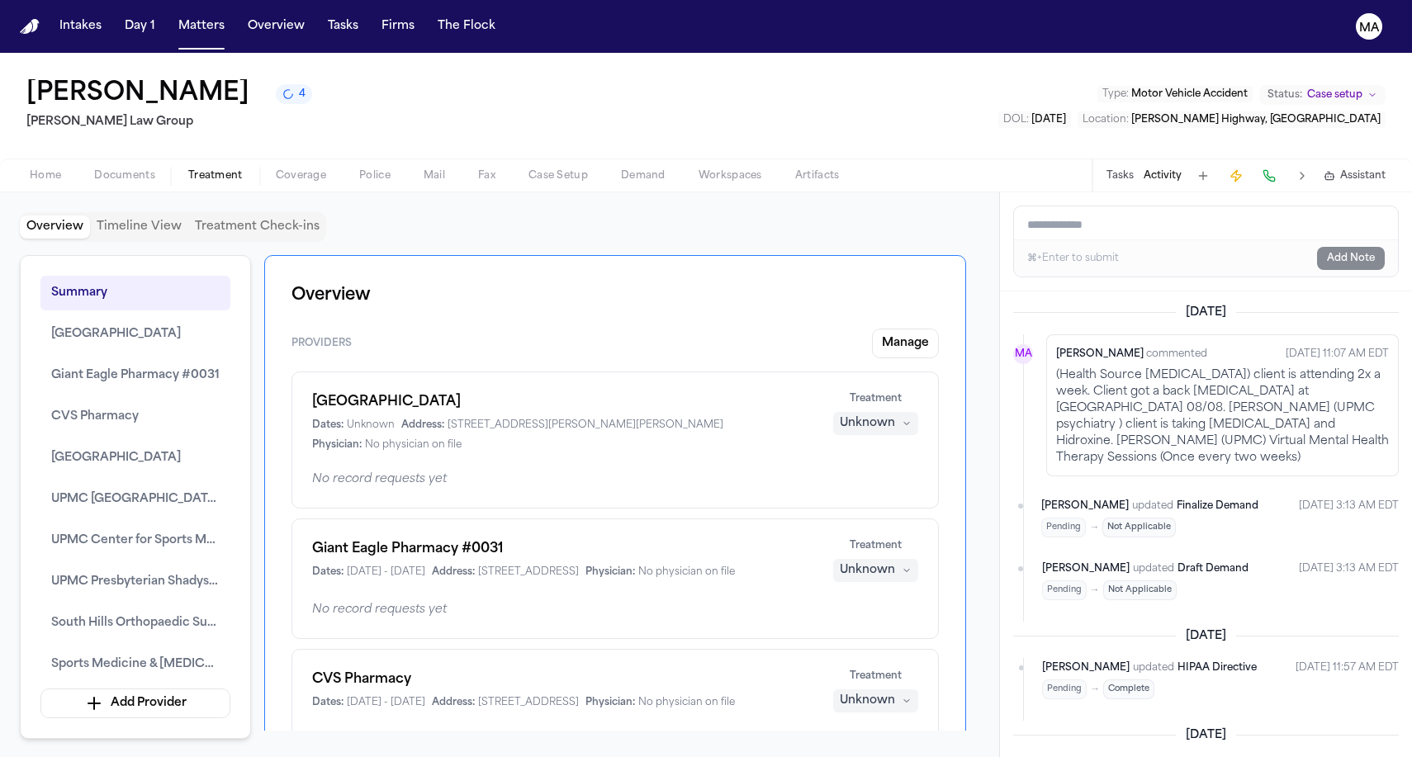
click at [1142, 559] on div "[PERSON_NAME] updated Draft Demand Pending → Not Applicable [DATE] 3:13 AM EDT" at bounding box center [1220, 580] width 357 height 43
